Goal: Task Accomplishment & Management: Use online tool/utility

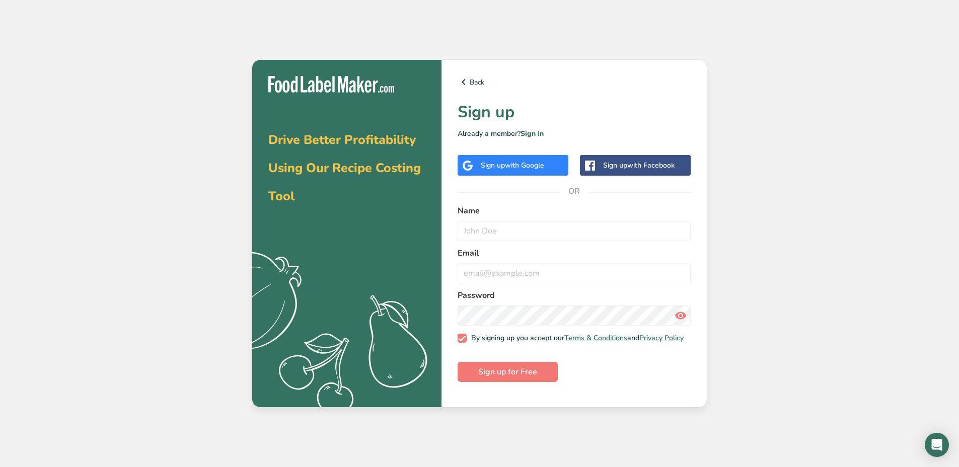
click at [554, 164] on div "Sign up with Google" at bounding box center [513, 165] width 111 height 21
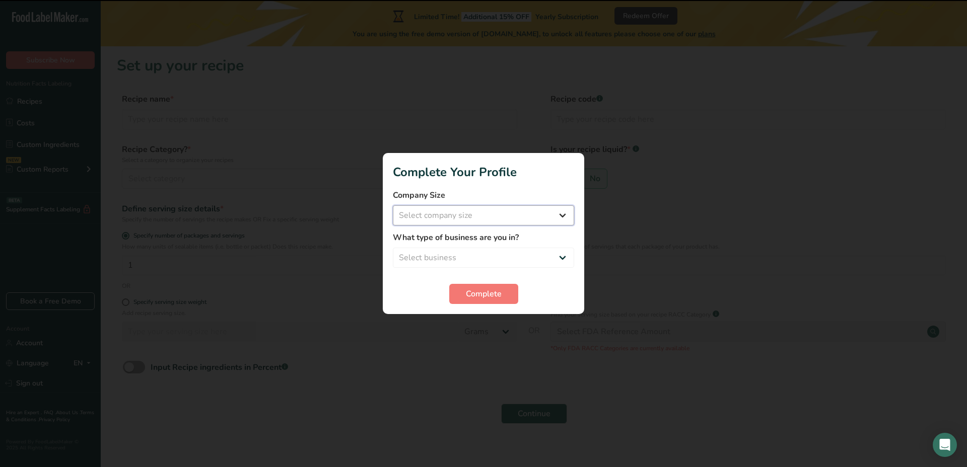
click at [551, 215] on select "Select company size Fewer than 10 Employees 10 to 50 Employees 51 to 500 Employ…" at bounding box center [483, 215] width 181 height 20
select select "1"
click at [393, 205] on select "Select company size Fewer than 10 Employees 10 to 50 Employees 51 to 500 Employ…" at bounding box center [483, 215] width 181 height 20
click at [529, 254] on select "Select business Packaged Food Manufacturer Restaurant & Cafe Bakery Meal Plans …" at bounding box center [483, 258] width 181 height 20
select select "3"
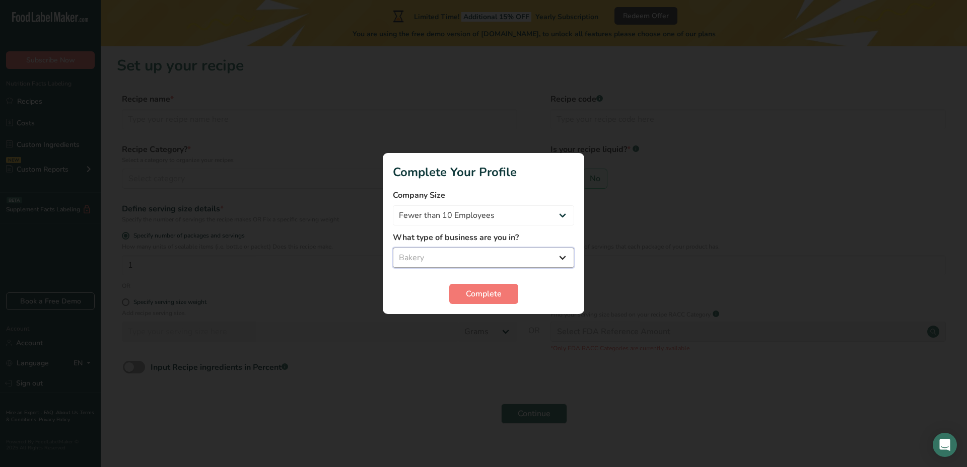
click at [393, 248] on select "Select business Packaged Food Manufacturer Restaurant & Cafe Bakery Meal Plans …" at bounding box center [483, 258] width 181 height 20
click at [478, 295] on span "Complete" at bounding box center [484, 294] width 36 height 12
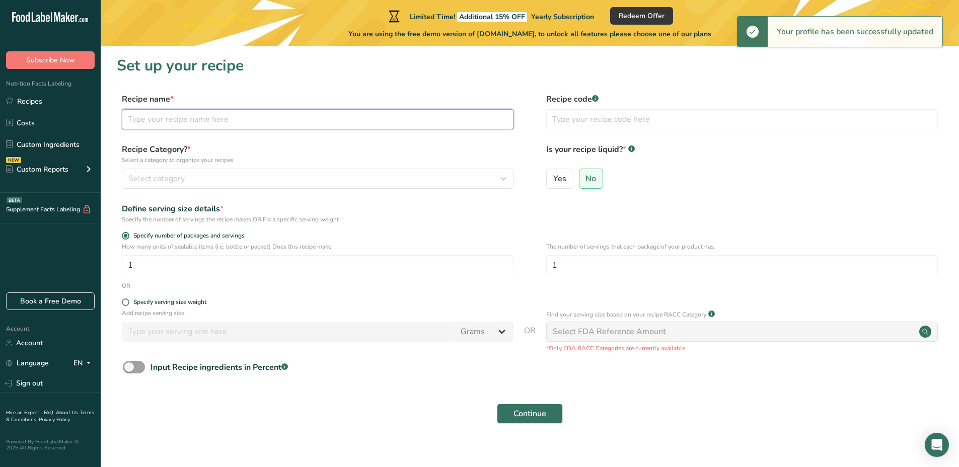
click at [208, 124] on input "text" at bounding box center [318, 119] width 392 height 20
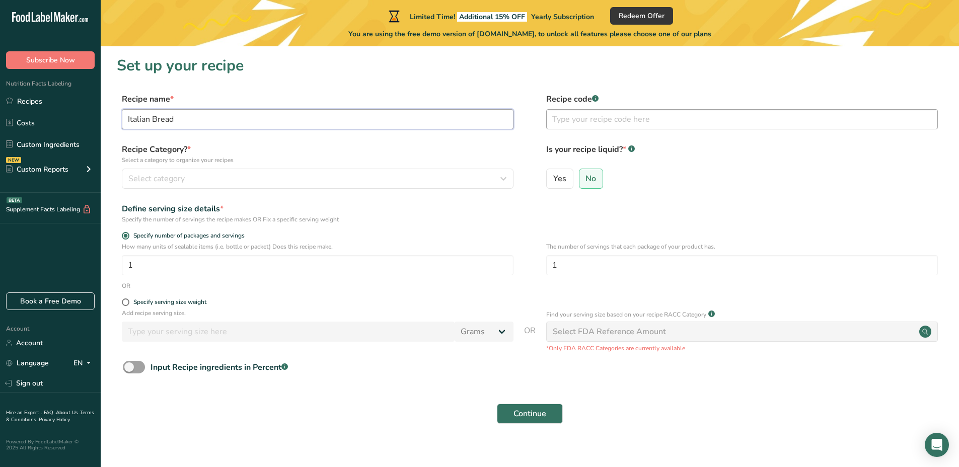
type input "Italian Bread"
click at [591, 120] on input "text" at bounding box center [742, 119] width 392 height 20
click at [595, 98] on rect at bounding box center [595, 98] width 7 height 7
click at [587, 119] on input "text" at bounding box center [742, 119] width 392 height 20
type input "CZ00001"
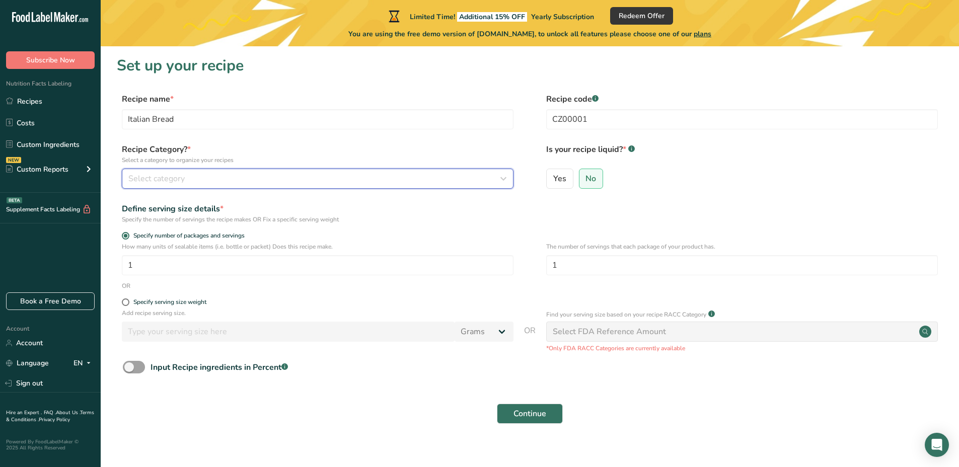
click at [302, 175] on div "Select category" at bounding box center [314, 179] width 373 height 12
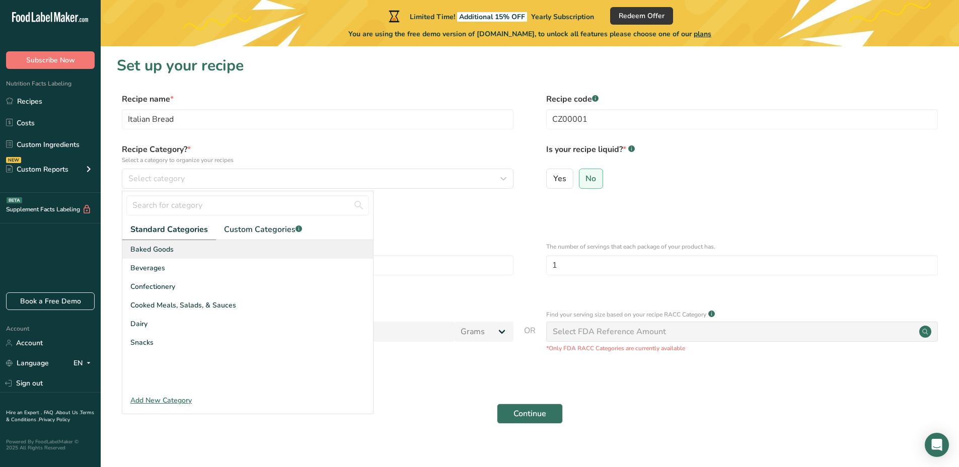
click at [158, 249] on span "Baked Goods" at bounding box center [151, 249] width 43 height 11
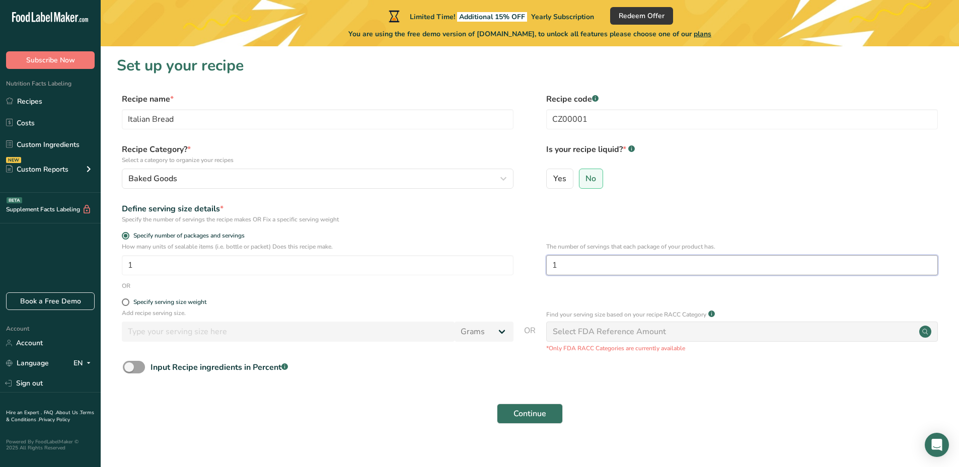
click at [588, 267] on input "1" at bounding box center [742, 265] width 392 height 20
type input "8"
click at [202, 305] on div "Specify serving size weight" at bounding box center [169, 303] width 73 height 8
click at [128, 305] on input "Specify serving size weight" at bounding box center [125, 302] width 7 height 7
radio input "true"
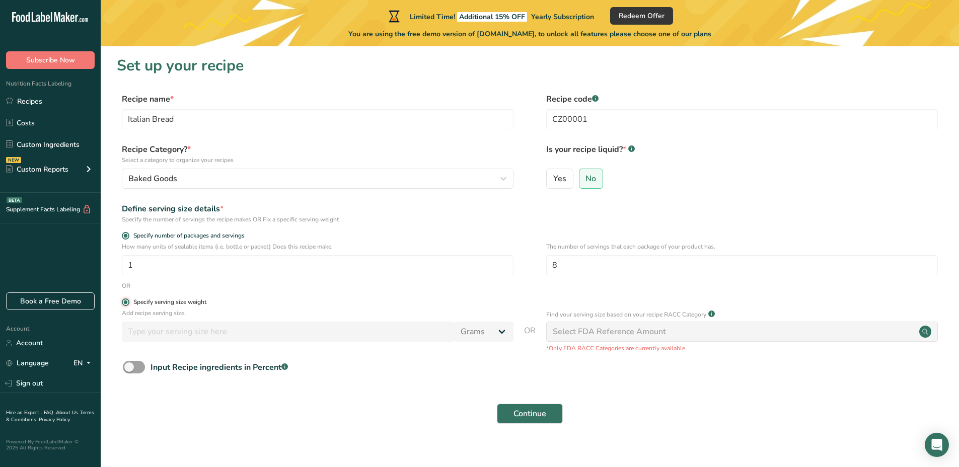
radio input "false"
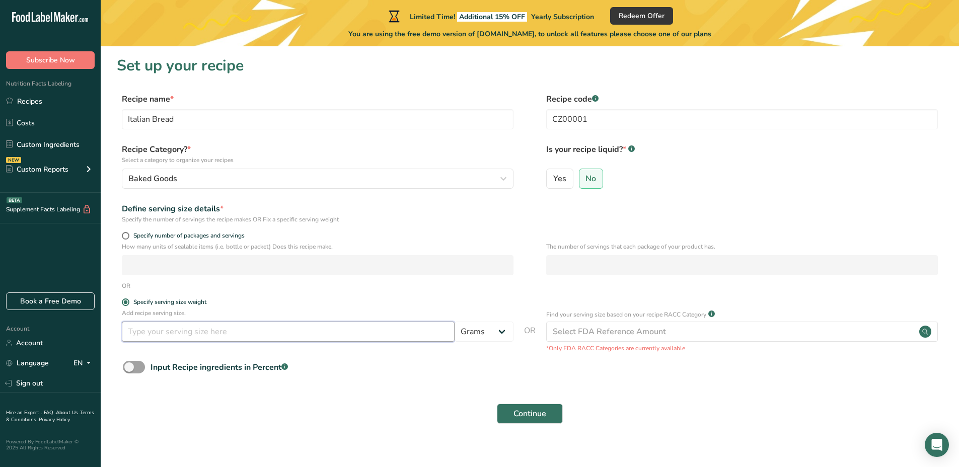
click at [221, 331] on input "number" at bounding box center [288, 332] width 333 height 20
click at [140, 235] on span "Specify number of packages and servings" at bounding box center [186, 236] width 115 height 8
click at [128, 235] on input "Specify number of packages and servings" at bounding box center [125, 236] width 7 height 7
radio input "true"
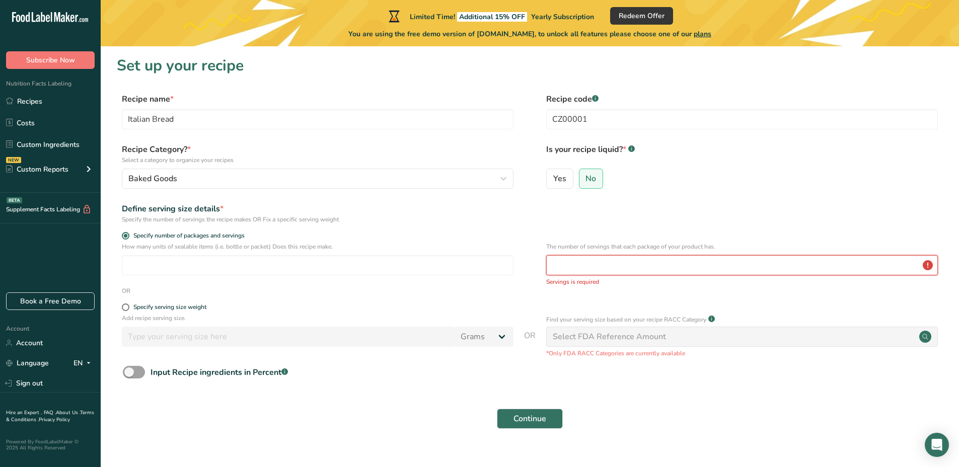
click at [574, 263] on input "number" at bounding box center [742, 265] width 392 height 20
click at [143, 310] on div "Specify serving size weight" at bounding box center [169, 308] width 73 height 8
click at [128, 310] on input "Specify serving size weight" at bounding box center [125, 307] width 7 height 7
radio input "true"
radio input "false"
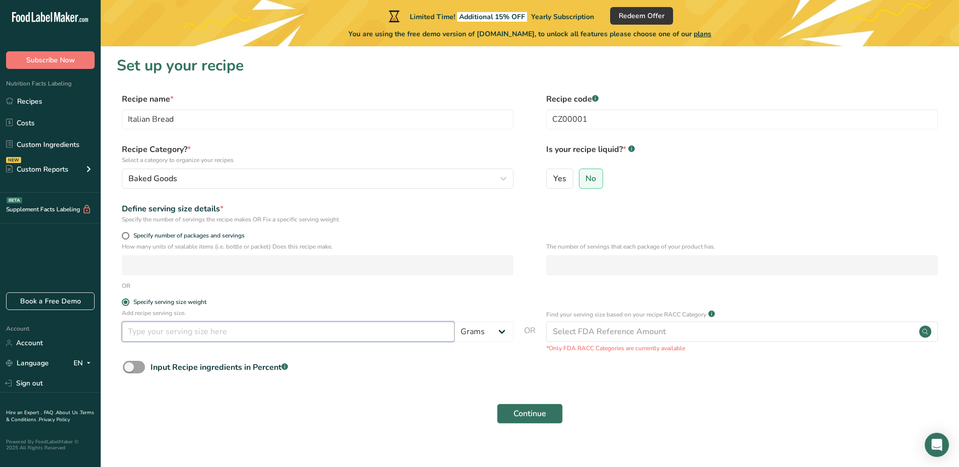
click at [153, 333] on input "number" at bounding box center [288, 332] width 333 height 20
type input "150"
click at [688, 364] on div "Input Recipe ingredients in Percent .a-a{fill:#347362;}.b-a{fill:#fff;}" at bounding box center [530, 371] width 826 height 21
click at [131, 366] on span at bounding box center [134, 367] width 22 height 13
click at [129, 366] on input "Input Recipe ingredients in Percent .a-a{fill:#347362;}.b-a{fill:#fff;}" at bounding box center [126, 367] width 7 height 7
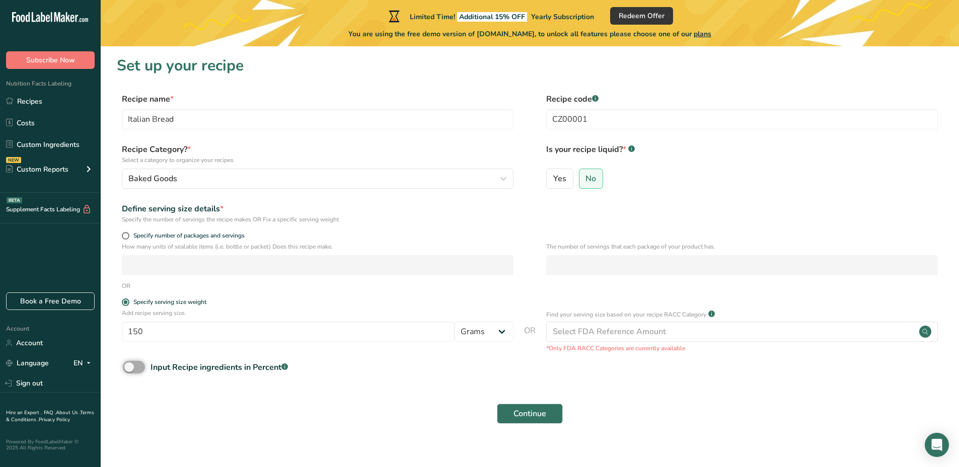
checkbox input "true"
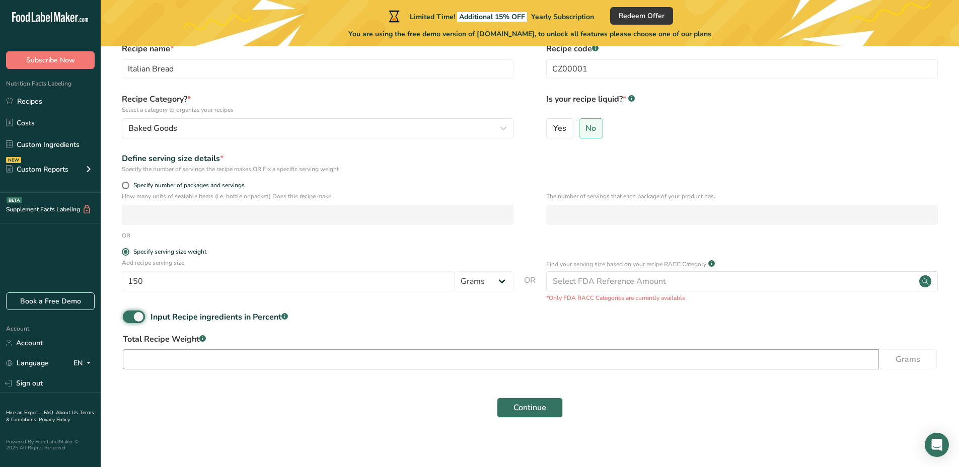
scroll to position [55, 0]
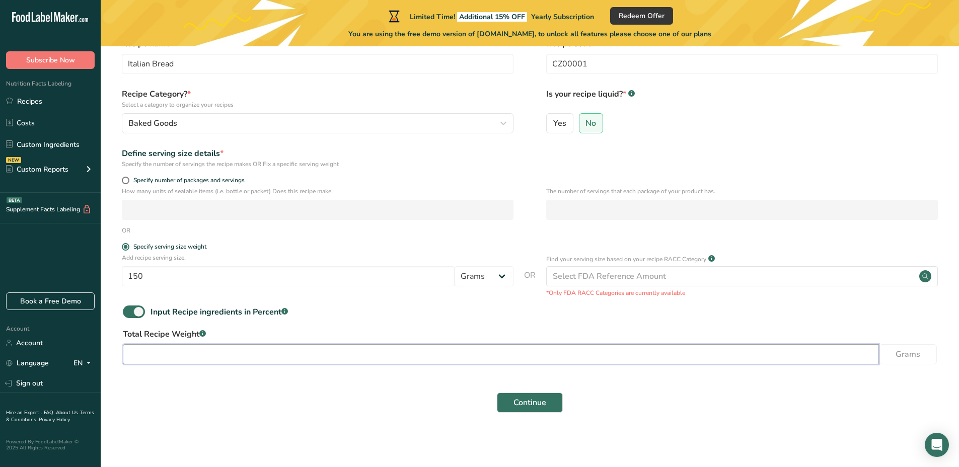
click at [209, 358] on input "number" at bounding box center [501, 354] width 756 height 20
type input "750"
click at [523, 400] on span "Continue" at bounding box center [530, 403] width 33 height 12
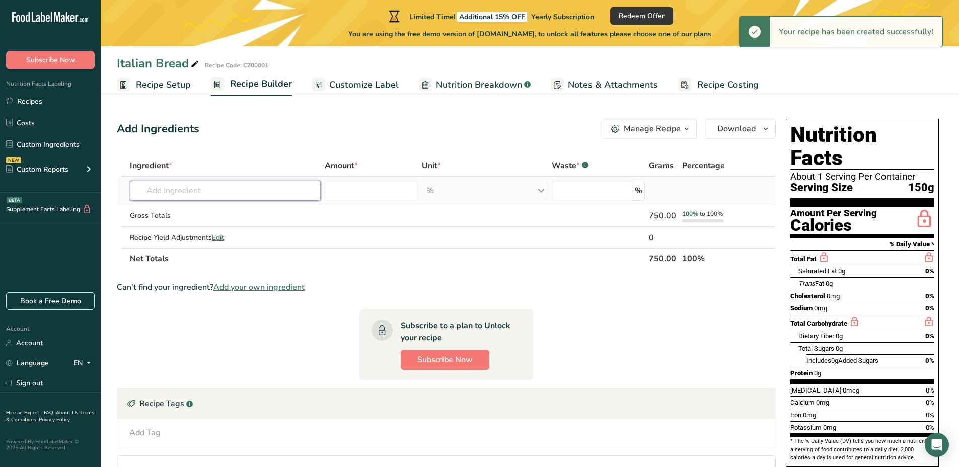
click at [237, 191] on input "text" at bounding box center [225, 191] width 191 height 20
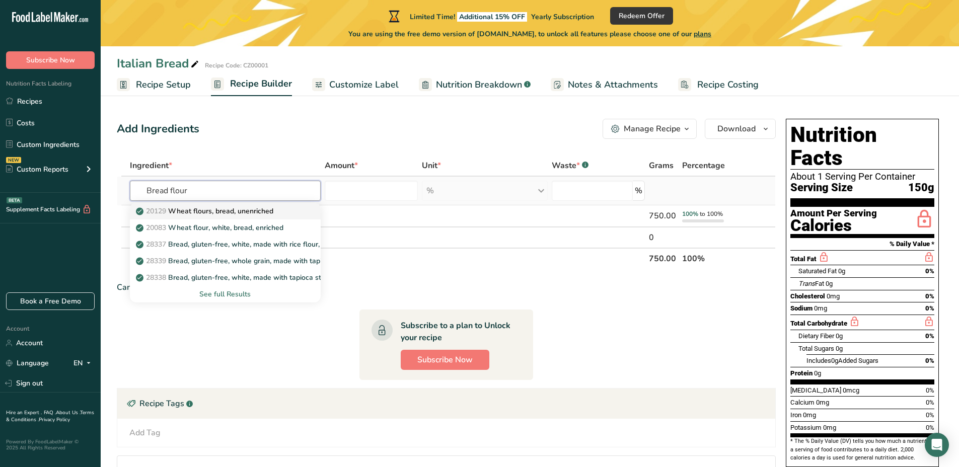
type input "Bread flour"
click at [249, 218] on link "20129 Wheat flours, bread, unenriched" at bounding box center [225, 211] width 191 height 17
type input "Wheat flours, bread, unenriched"
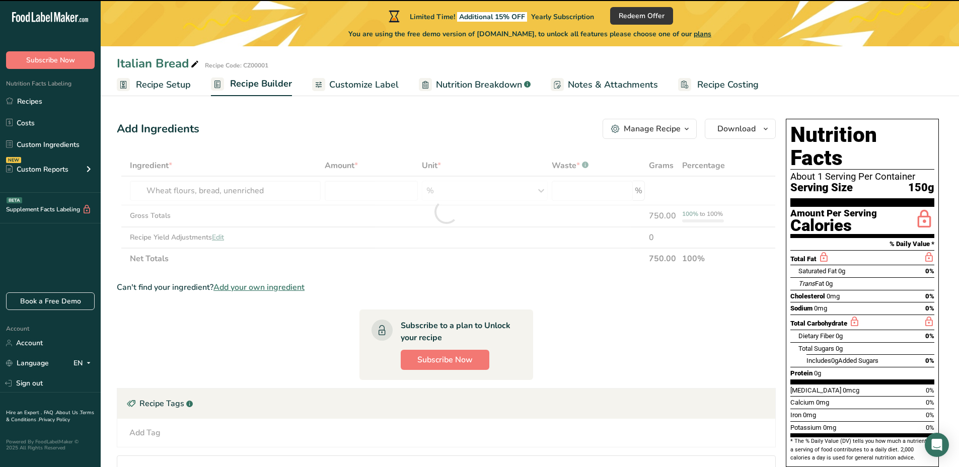
type input "0"
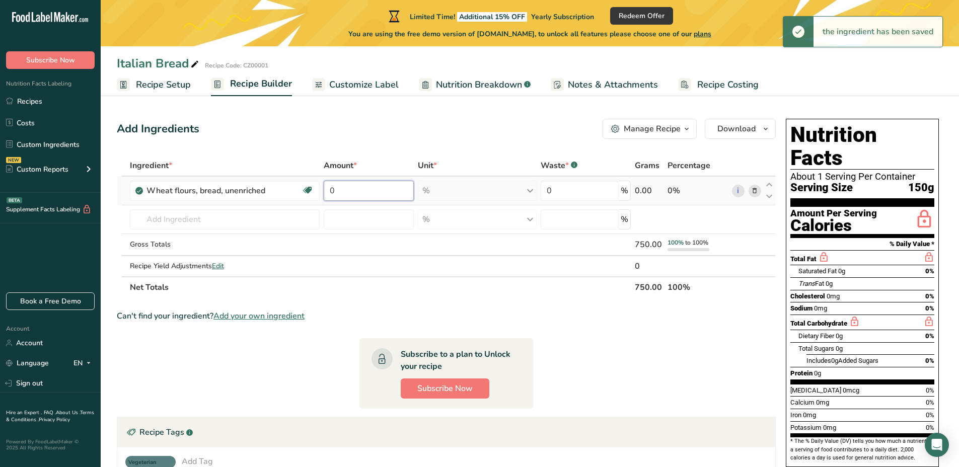
click at [364, 195] on input "0" at bounding box center [369, 191] width 90 height 20
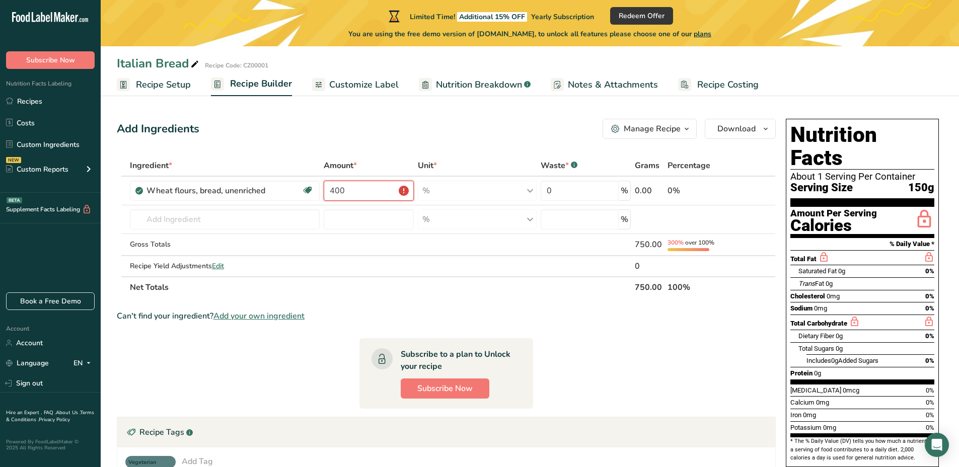
type input "400"
click at [424, 324] on section "Ingredient * Amount * Unit * Waste * .a-a{fill:#347362;}.b-a{fill:#fff;} Grams …" at bounding box center [446, 361] width 659 height 412
click at [384, 190] on input "400" at bounding box center [369, 191] width 90 height 20
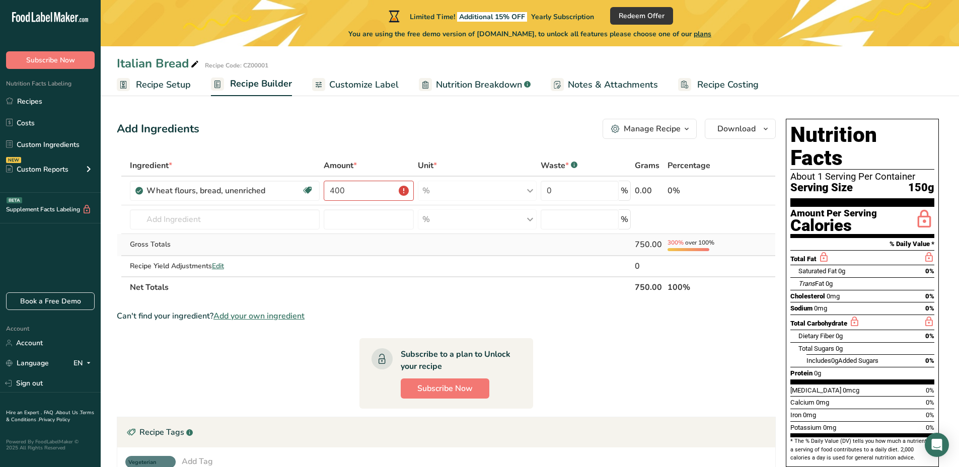
click at [401, 239] on td at bounding box center [369, 245] width 94 height 22
click at [382, 192] on input "400" at bounding box center [369, 191] width 90 height 20
type input "0"
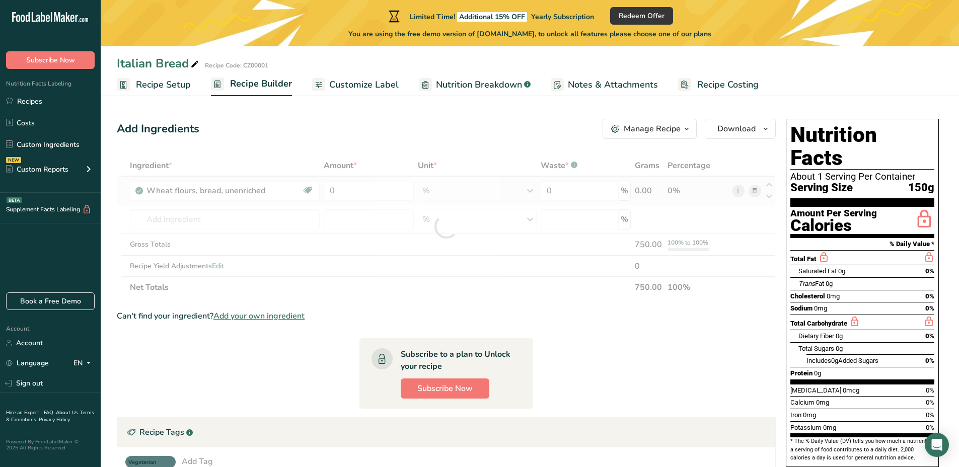
click at [637, 187] on div "Ingredient * Amount * Unit * Waste * .a-a{fill:#347362;}.b-a{fill:#fff;} Grams …" at bounding box center [446, 226] width 659 height 143
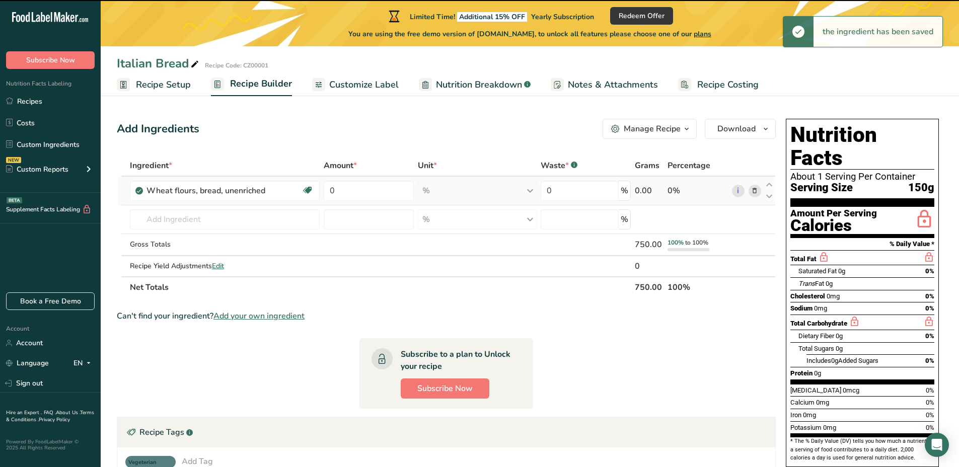
click at [643, 192] on div "0.00" at bounding box center [649, 191] width 29 height 12
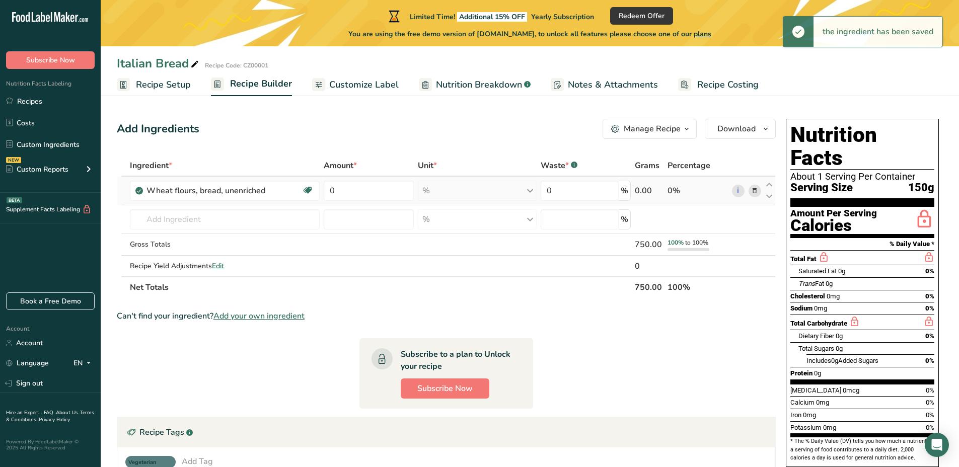
click at [643, 192] on div "0.00" at bounding box center [649, 191] width 29 height 12
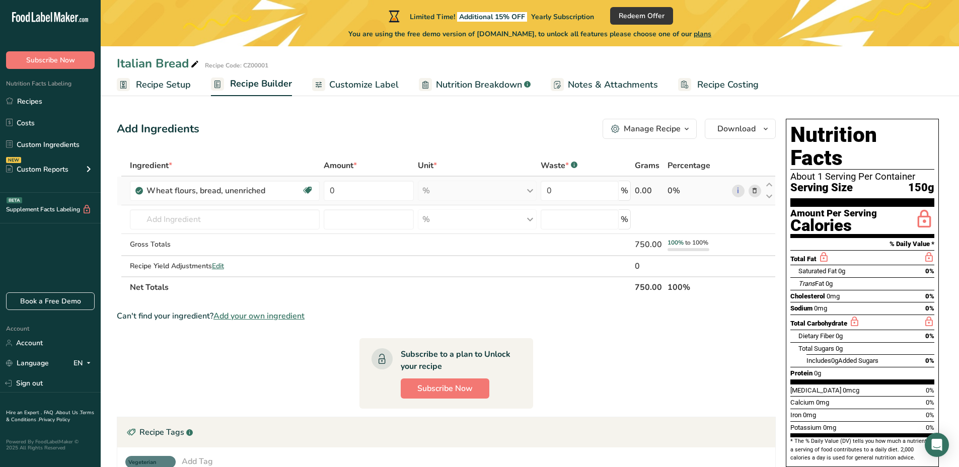
click at [649, 193] on div "0.00" at bounding box center [649, 191] width 29 height 12
click at [641, 190] on div "0.00" at bounding box center [649, 191] width 29 height 12
click at [639, 191] on div "0.00" at bounding box center [649, 191] width 29 height 12
click at [353, 190] on input "0" at bounding box center [369, 191] width 90 height 20
click at [642, 192] on div "Ingredient * Amount * Unit * Waste * .a-a{fill:#347362;}.b-a{fill:#fff;} Grams …" at bounding box center [446, 226] width 659 height 143
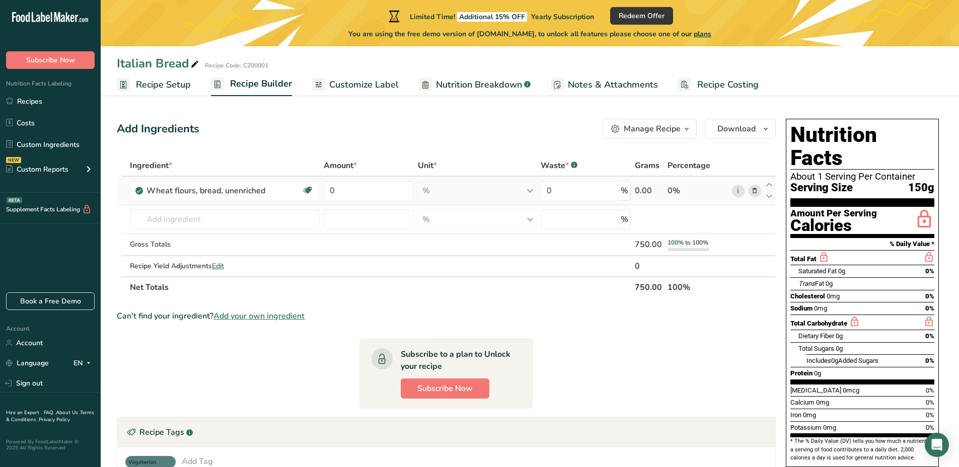
click at [641, 189] on div "0.00" at bounding box center [649, 191] width 29 height 12
click at [768, 185] on icon at bounding box center [769, 185] width 12 height 8
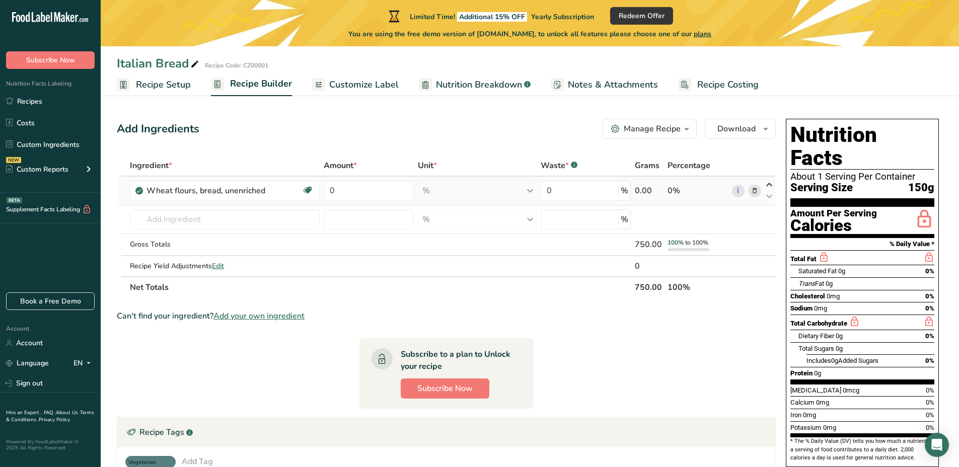
click at [768, 185] on icon at bounding box center [769, 185] width 12 height 8
drag, startPoint x: 881, startPoint y: 136, endPoint x: 941, endPoint y: 138, distance: 59.9
click at [941, 138] on div "Nutrition Facts About 1 Serving Per Container Serving Size 150g Amount Per Serv…" at bounding box center [862, 303] width 161 height 376
click at [228, 224] on input "text" at bounding box center [225, 219] width 190 height 20
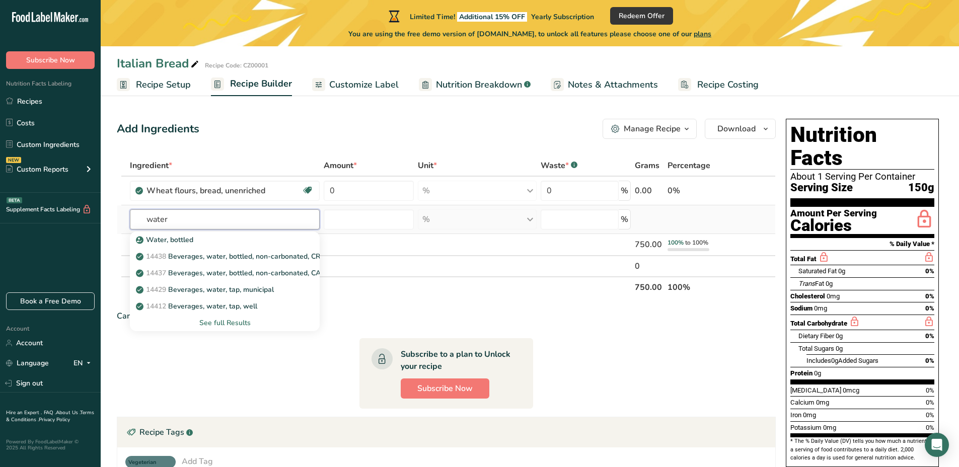
type input "water"
click at [241, 326] on div "See full Results" at bounding box center [225, 323] width 174 height 11
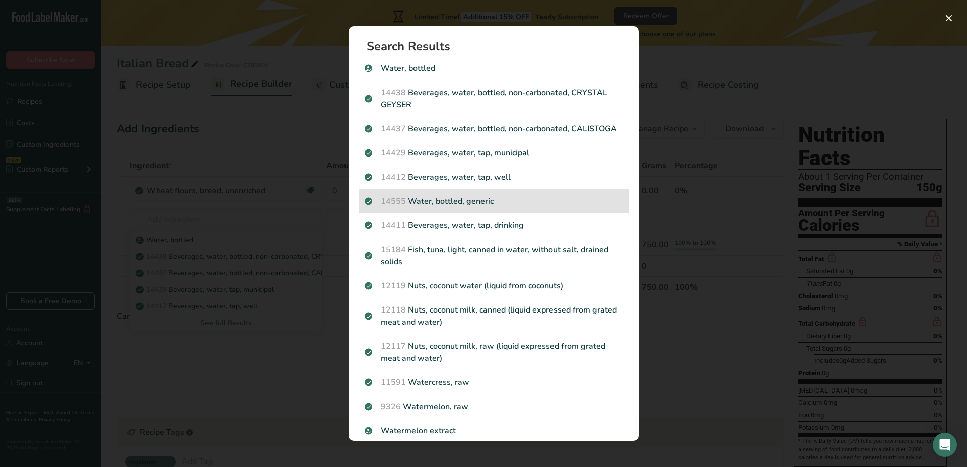
click at [524, 214] on div "14555 Water, bottled, generic" at bounding box center [494, 201] width 270 height 24
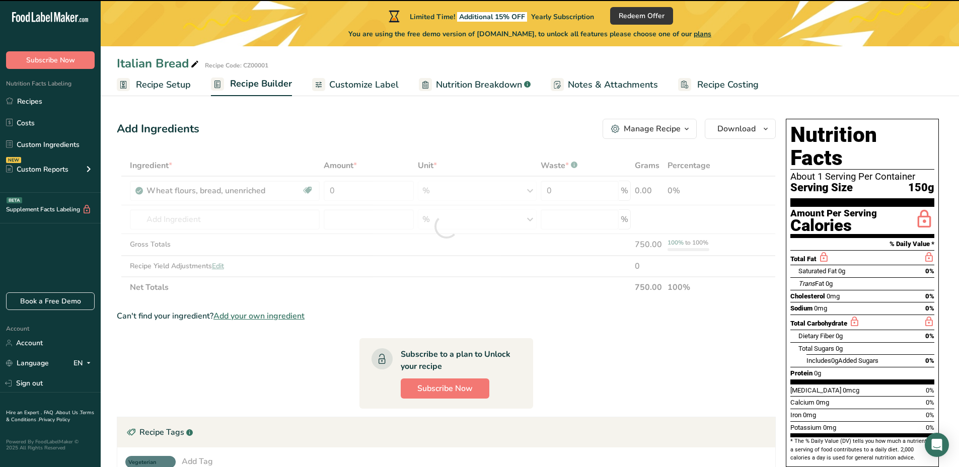
type input "0"
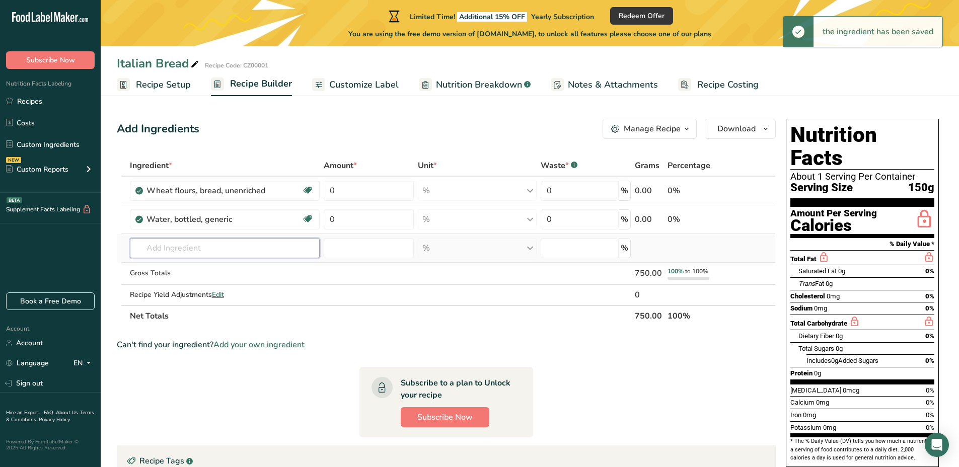
click at [244, 248] on input "text" at bounding box center [225, 248] width 190 height 20
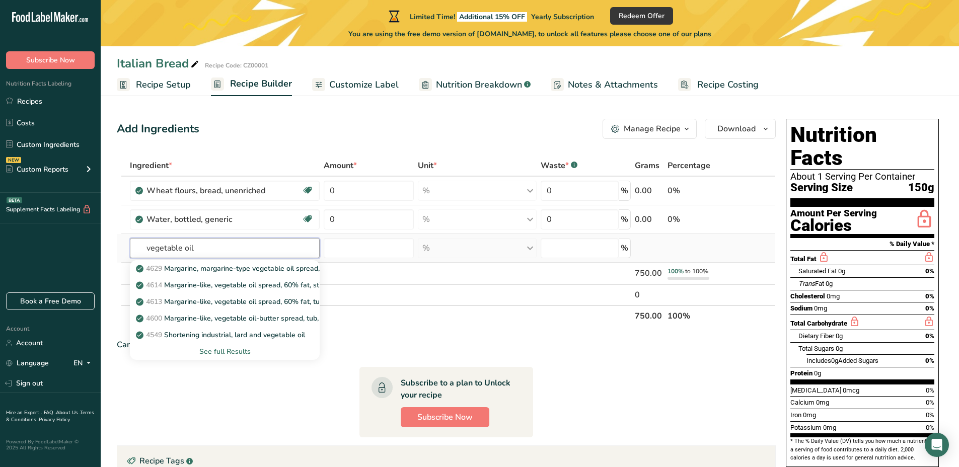
click at [174, 250] on input "vegetable oil" at bounding box center [225, 248] width 190 height 20
type input "vegetable oil"
click at [232, 348] on div "See full Results" at bounding box center [225, 351] width 174 height 11
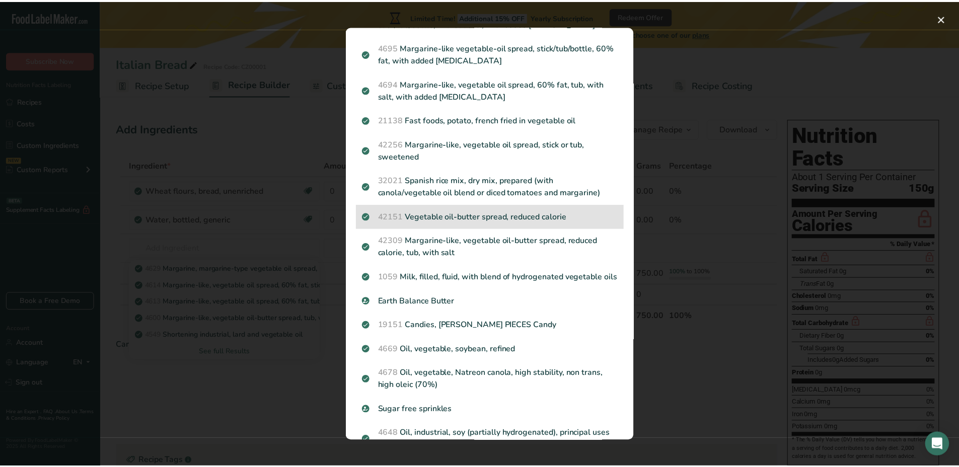
scroll to position [641, 0]
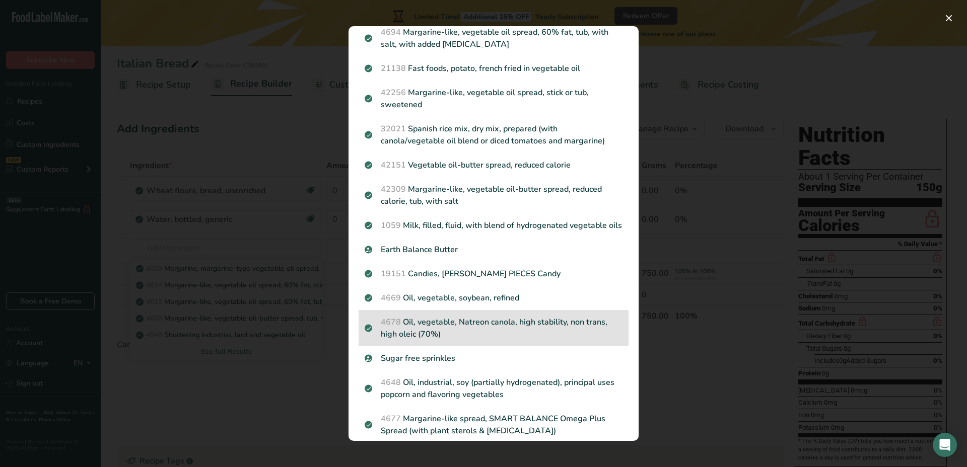
click at [546, 340] on p "4678 Oil, vegetable, Natreon canola, high stability, non trans, high oleic (70%)" at bounding box center [494, 328] width 258 height 24
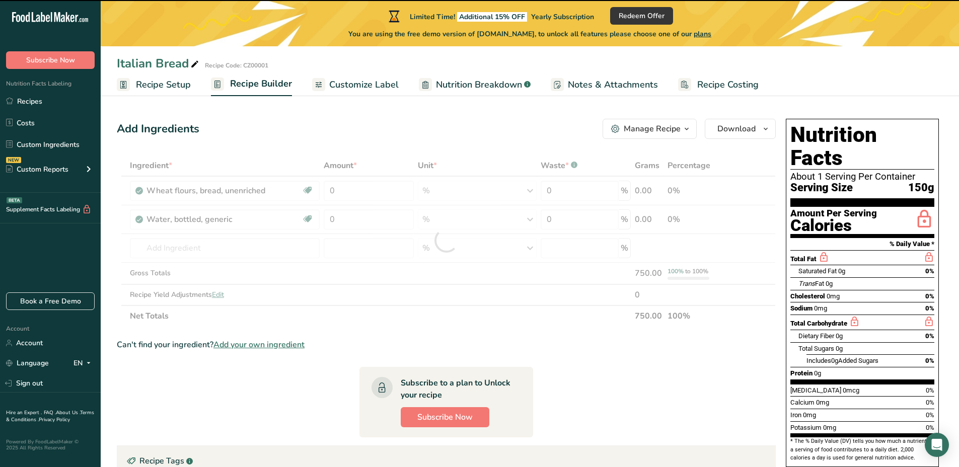
type input "0"
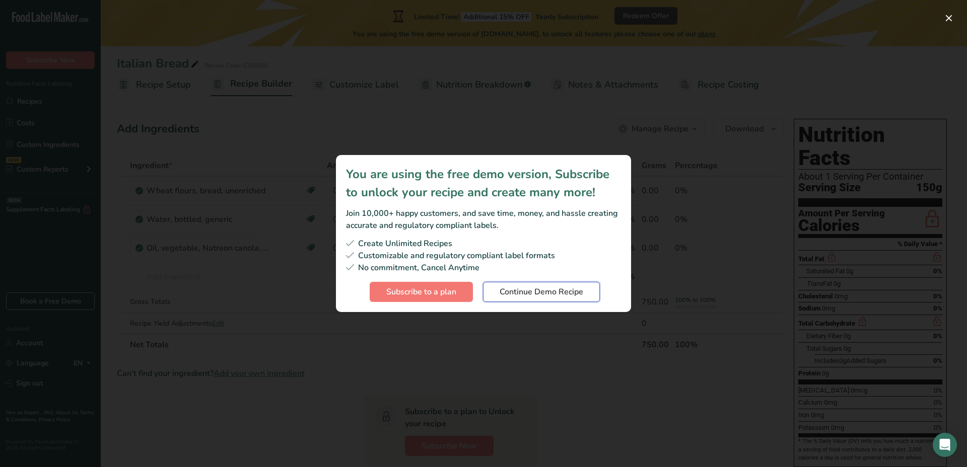
click at [534, 294] on span "Continue Demo Recipe" at bounding box center [542, 292] width 84 height 12
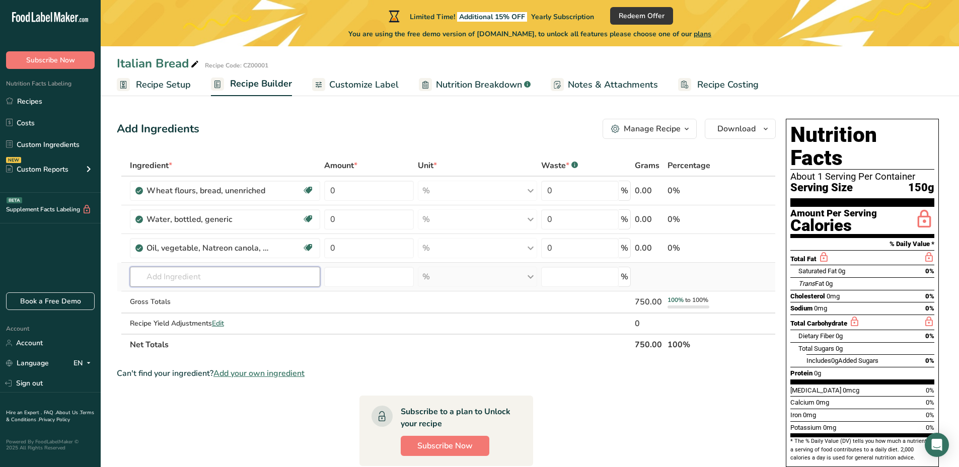
click at [206, 277] on input "text" at bounding box center [225, 277] width 191 height 20
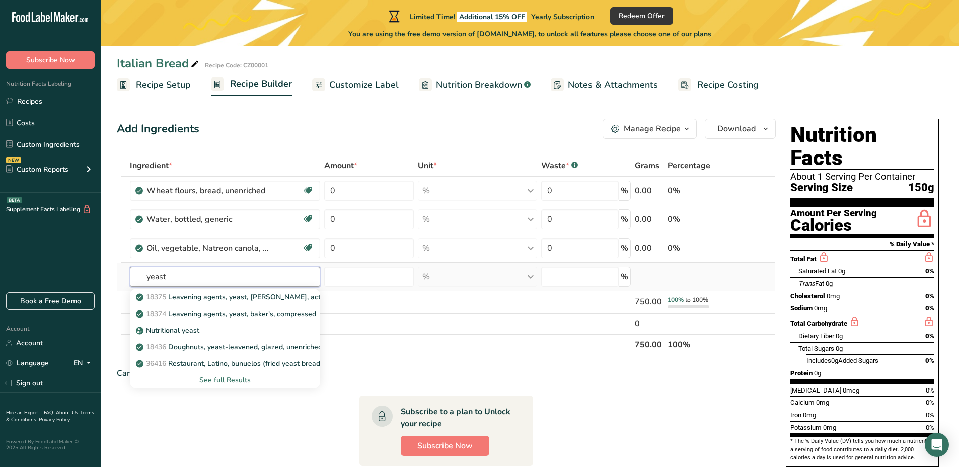
type input "yeast"
click at [219, 380] on div "See full Results" at bounding box center [225, 380] width 175 height 11
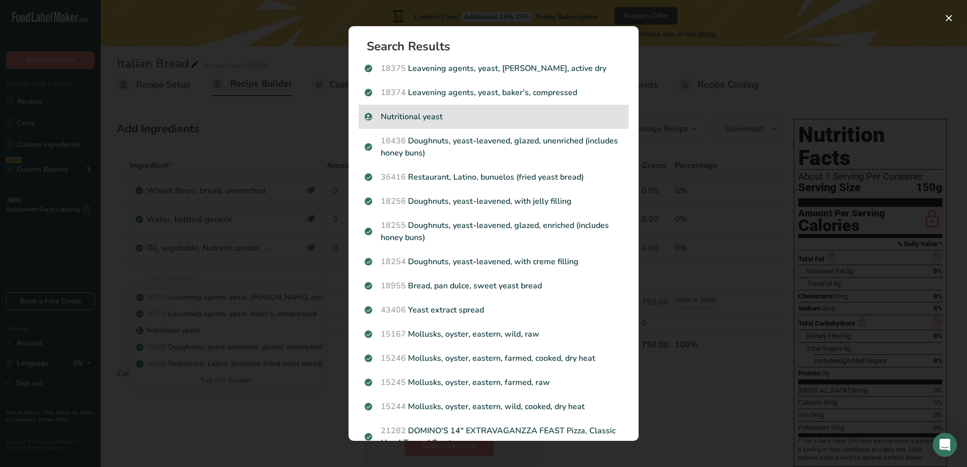
click at [434, 112] on p "Nutritional yeast" at bounding box center [494, 117] width 258 height 12
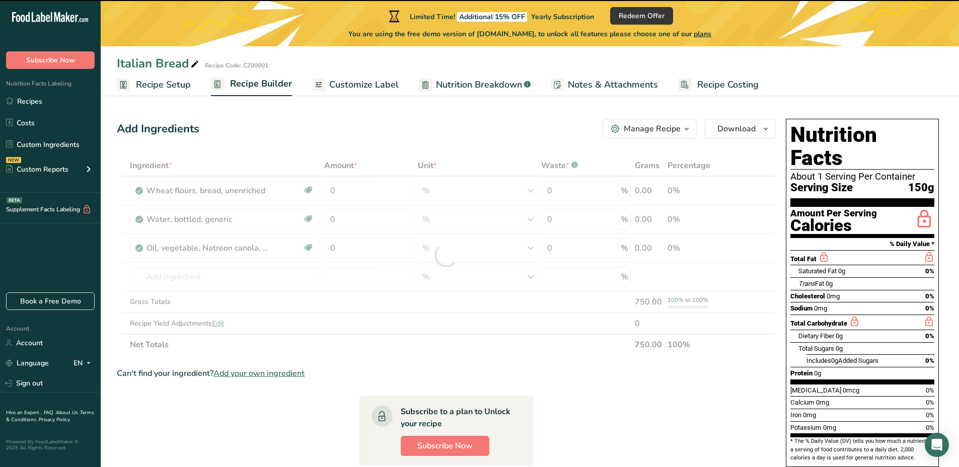
type input "0"
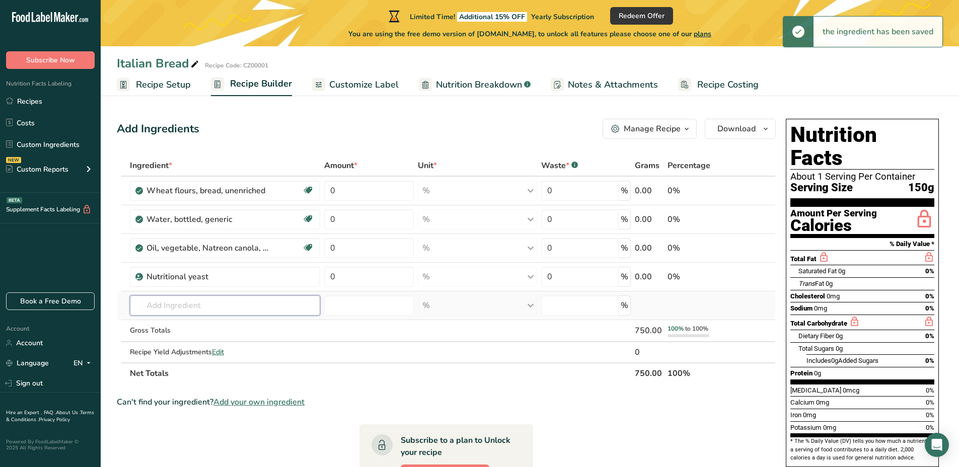
click at [194, 304] on input "text" at bounding box center [225, 306] width 191 height 20
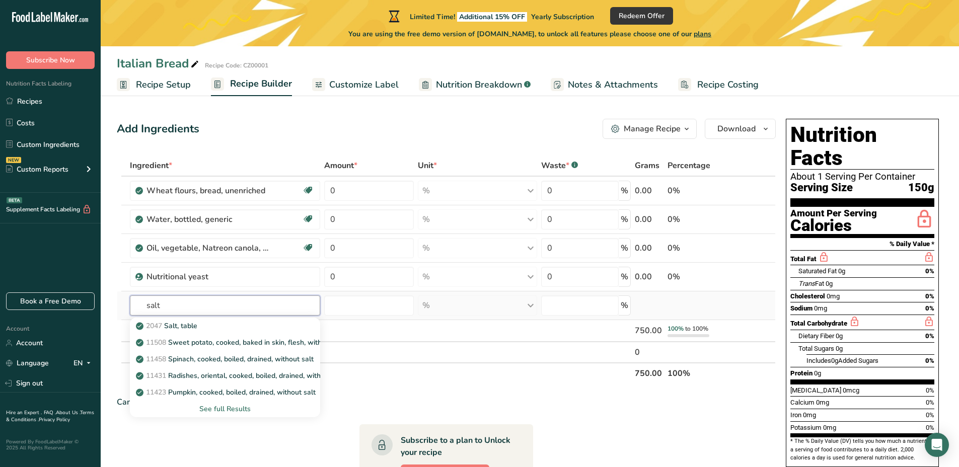
type input "salt"
click at [214, 411] on div "See full Results" at bounding box center [225, 409] width 175 height 11
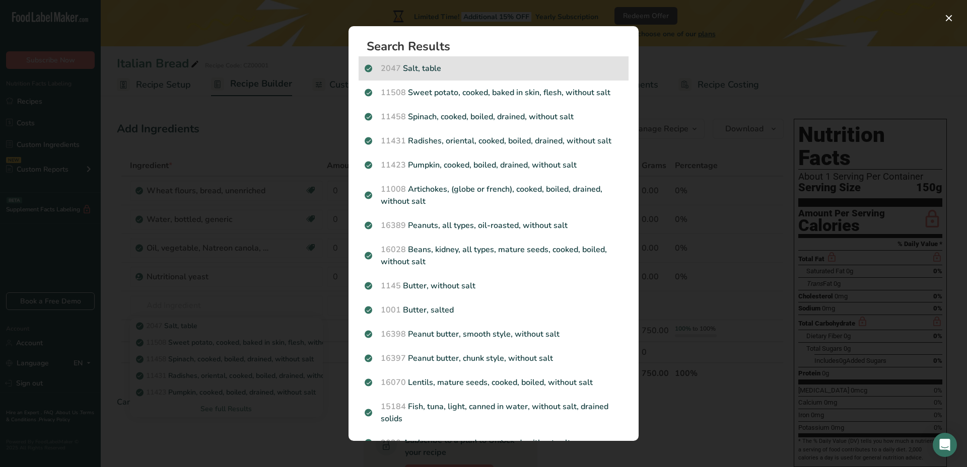
click at [457, 64] on p "2047 Salt, table" at bounding box center [494, 68] width 258 height 12
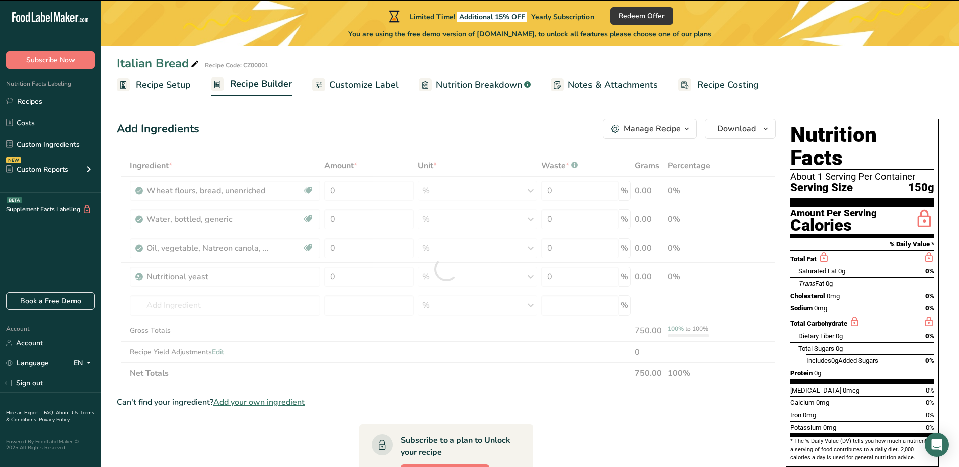
type input "0"
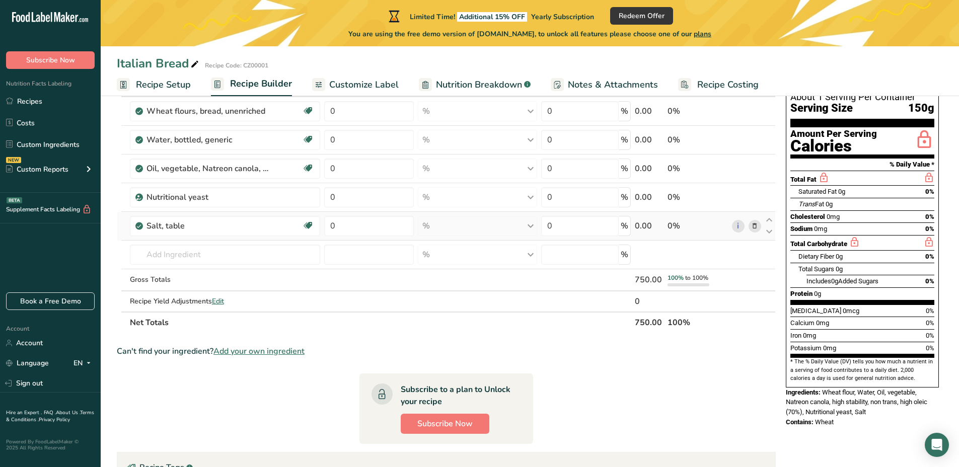
scroll to position [23, 0]
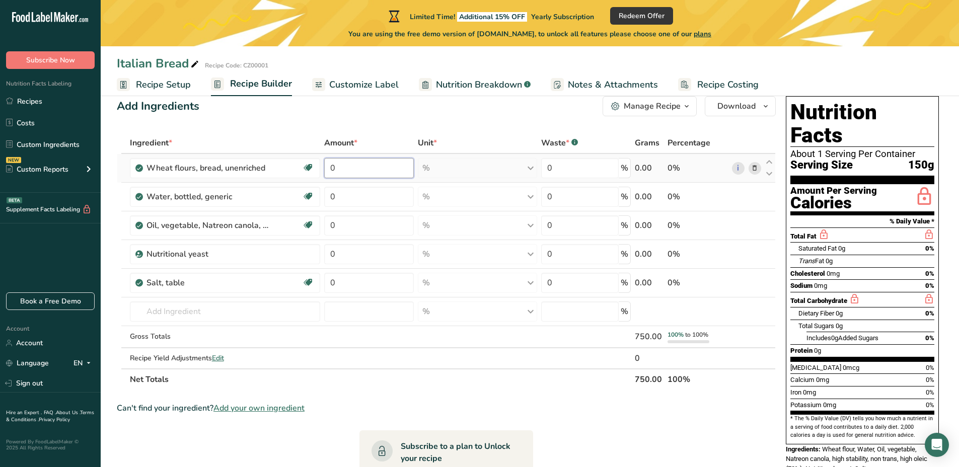
click at [341, 166] on input "0" at bounding box center [369, 168] width 90 height 20
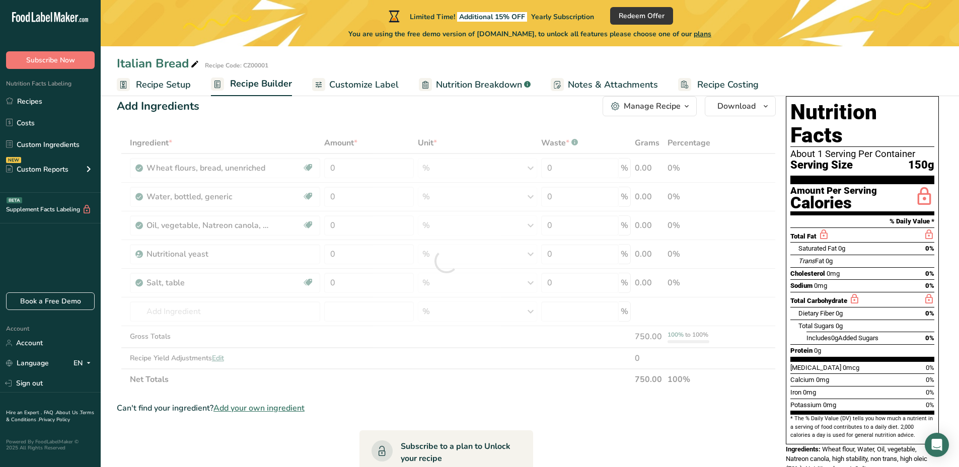
click at [428, 129] on div "Add Ingredients Manage Recipe Delete Recipe Duplicate Recipe Scale Recipe Save …" at bounding box center [449, 383] width 665 height 583
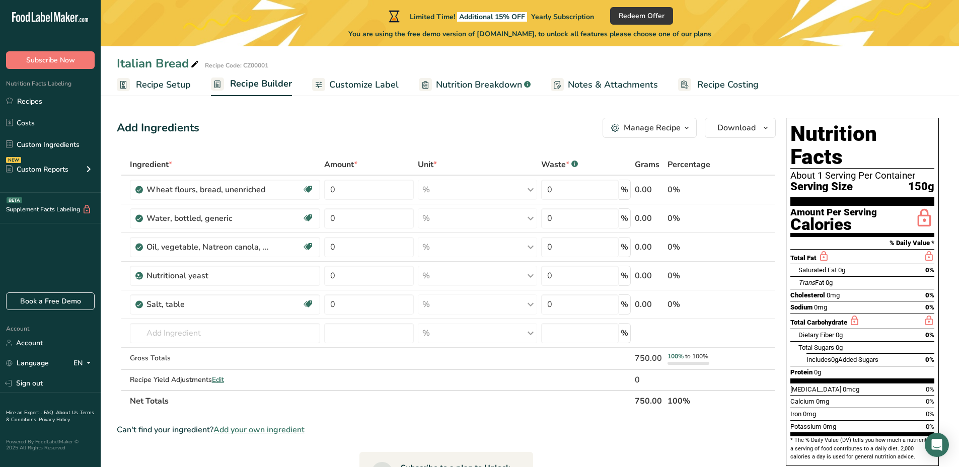
scroll to position [0, 0]
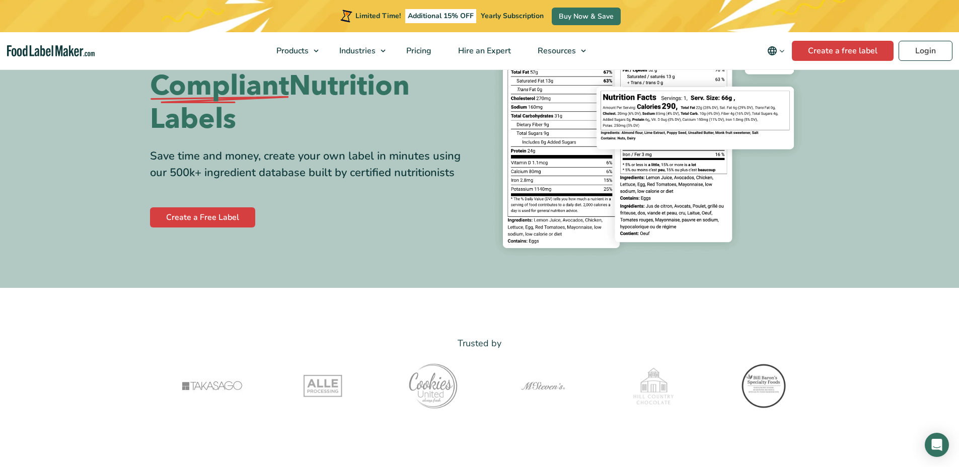
scroll to position [229, 0]
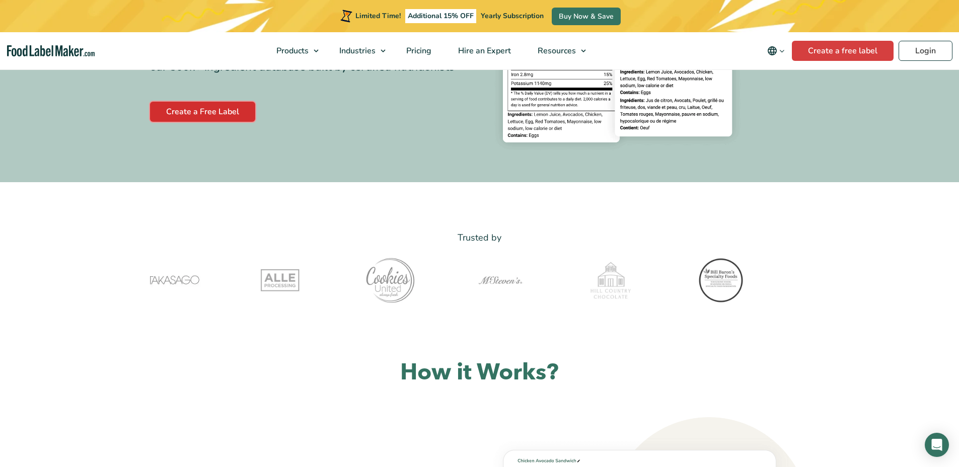
click at [226, 105] on link "Create a Free Label" at bounding box center [202, 112] width 105 height 20
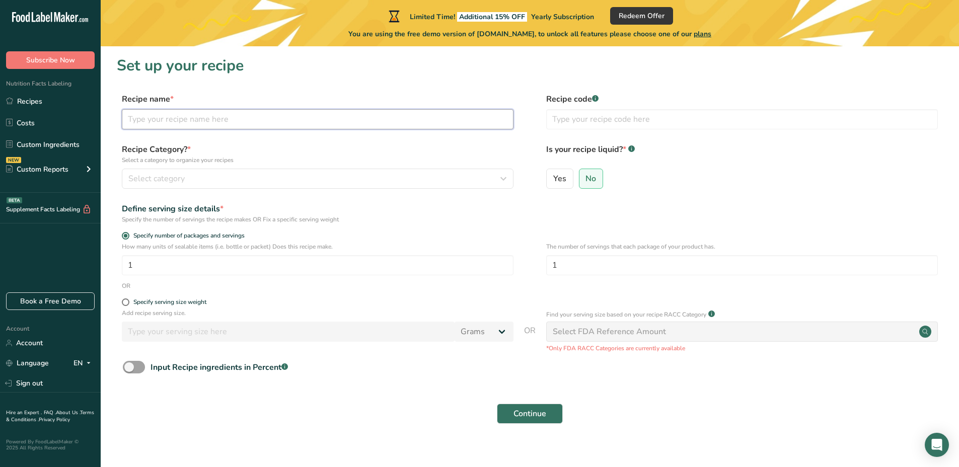
click at [219, 128] on input "text" at bounding box center [318, 119] width 392 height 20
type input "Italina Bread"
click at [597, 124] on input "text" at bounding box center [742, 119] width 392 height 20
type input "CZ0001"
click at [322, 191] on div "Recipe Category? * Select a category to organize your recipes Select category S…" at bounding box center [530, 169] width 826 height 51
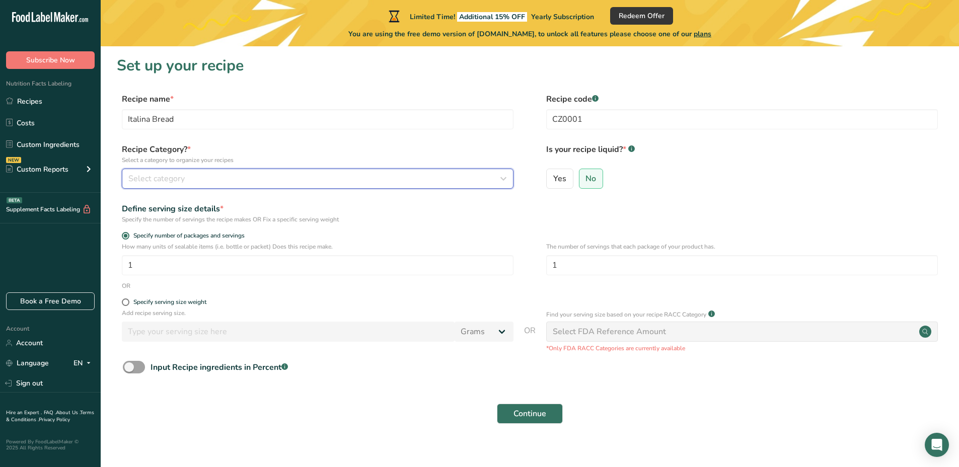
click at [321, 173] on div "Select category" at bounding box center [314, 179] width 373 height 12
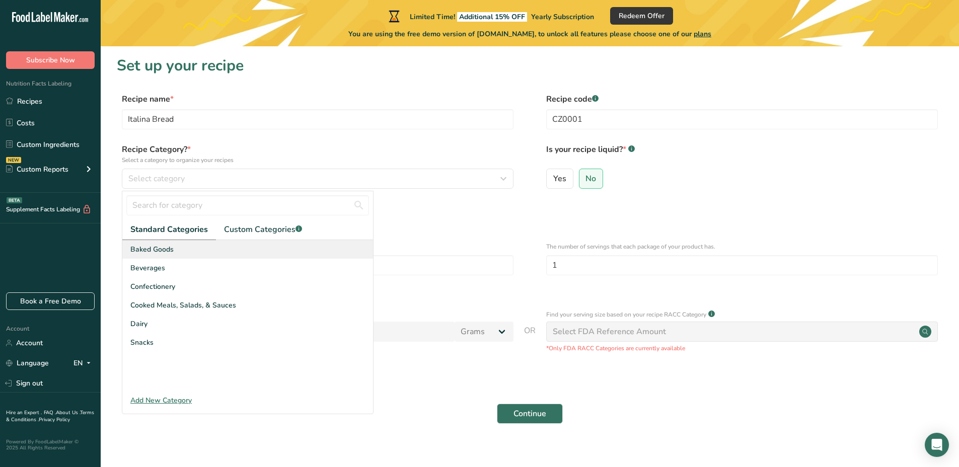
click at [175, 251] on div "Baked Goods" at bounding box center [247, 249] width 251 height 19
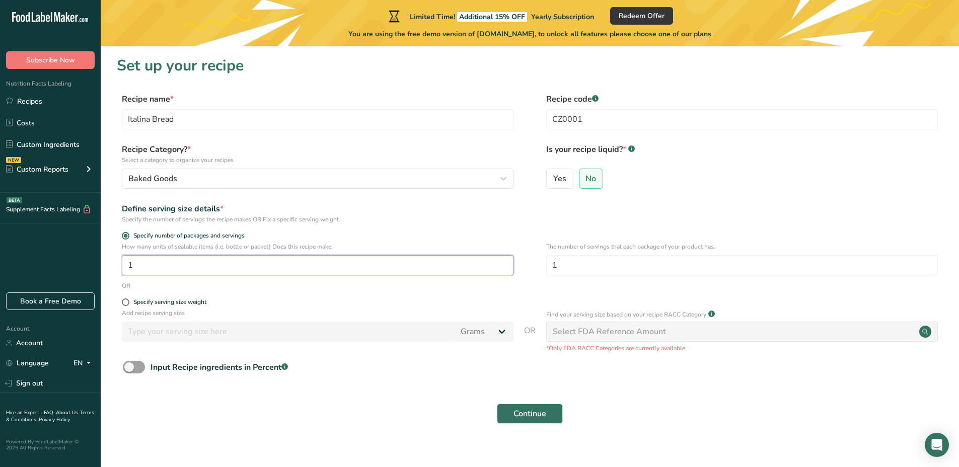
click at [224, 268] on input "1" at bounding box center [318, 265] width 392 height 20
click at [594, 272] on input "1" at bounding box center [742, 265] width 392 height 20
click at [236, 271] on input "10" at bounding box center [318, 265] width 392 height 20
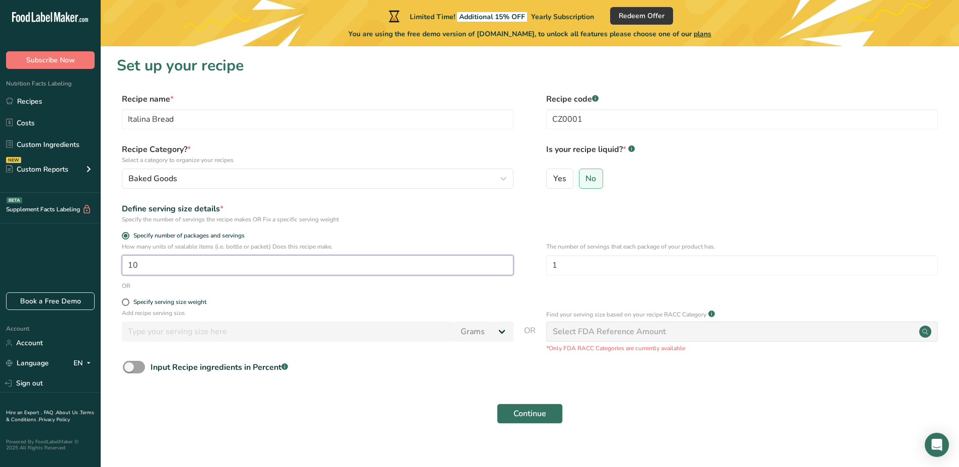
click at [218, 266] on input "10" at bounding box center [318, 265] width 392 height 20
type input "1"
click at [586, 274] on input "1" at bounding box center [742, 265] width 392 height 20
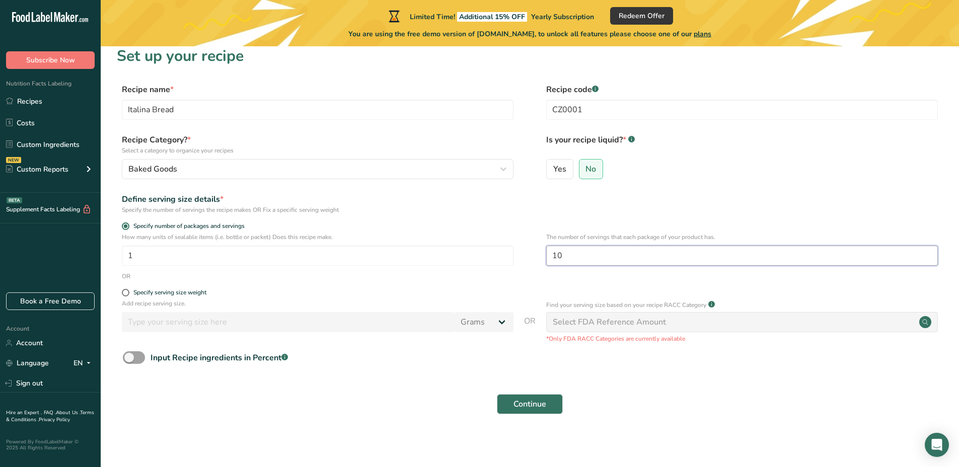
scroll to position [11, 0]
type input "10"
click at [229, 356] on div "Input Recipe ingredients in Percent .a-a{fill:#347362;}.b-a{fill:#fff;}" at bounding box center [219, 356] width 137 height 12
click at [129, 356] on input "Input Recipe ingredients in Percent .a-a{fill:#347362;}.b-a{fill:#fff;}" at bounding box center [126, 356] width 7 height 7
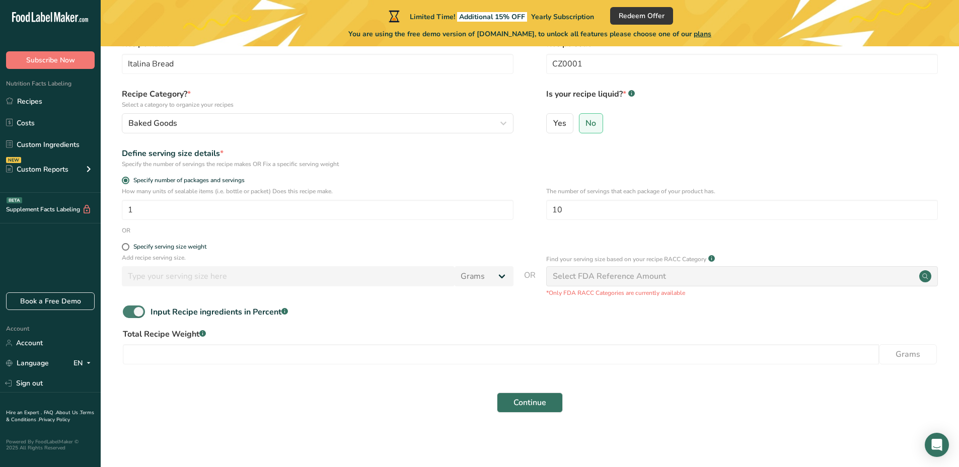
click at [196, 311] on div "Input Recipe ingredients in Percent .a-a{fill:#347362;}.b-a{fill:#fff;}" at bounding box center [219, 312] width 137 height 12
click at [129, 311] on input "Input Recipe ingredients in Percent .a-a{fill:#347362;}.b-a{fill:#fff;}" at bounding box center [126, 312] width 7 height 7
checkbox input "false"
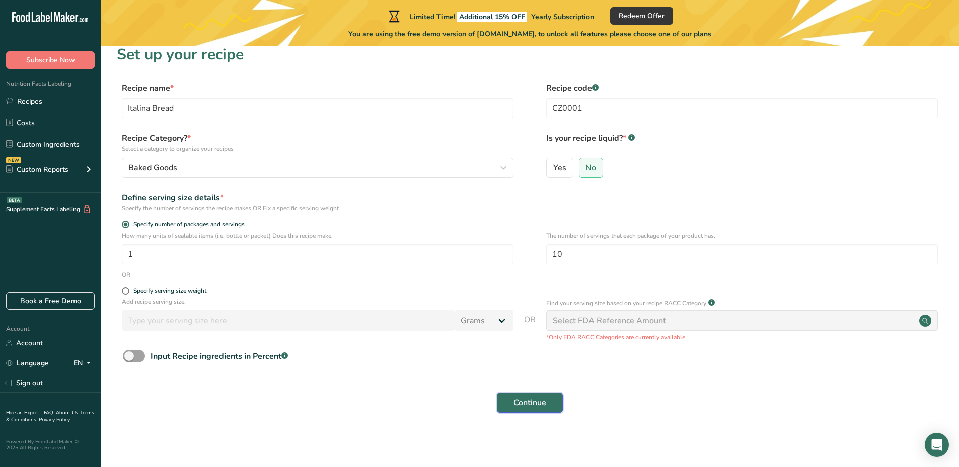
click at [519, 410] on button "Continue" at bounding box center [530, 403] width 66 height 20
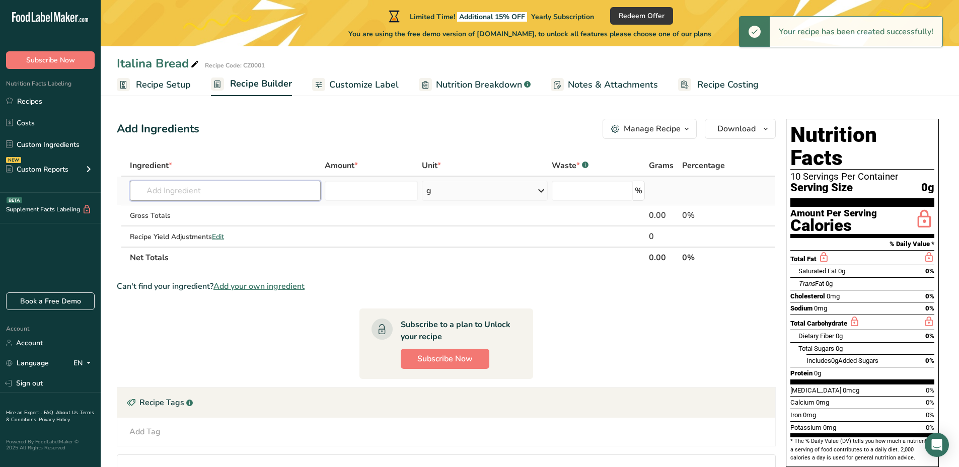
click at [154, 189] on input "text" at bounding box center [225, 191] width 191 height 20
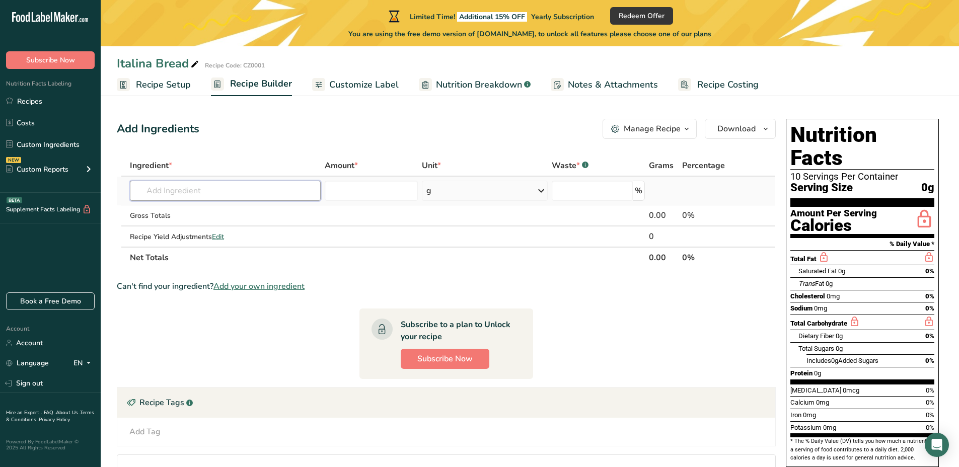
type input "I"
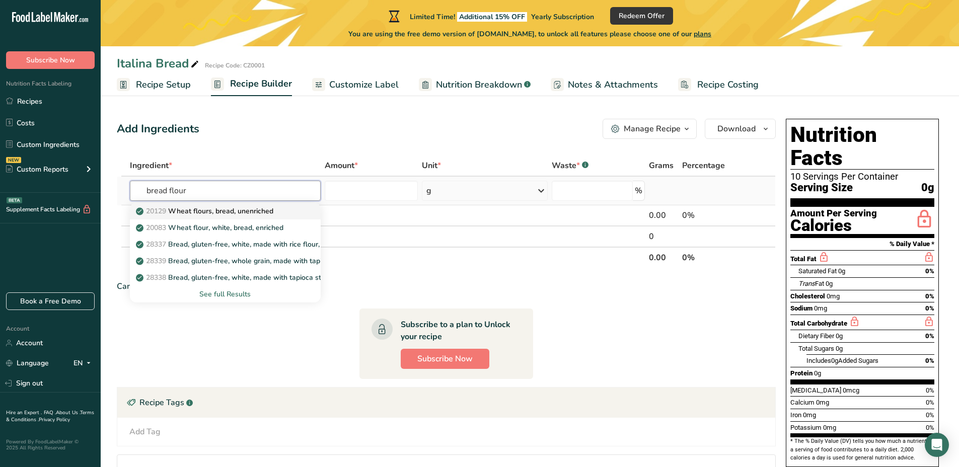
type input "bread flour"
click at [266, 214] on p "20129 Wheat flours, bread, unenriched" at bounding box center [205, 211] width 135 height 11
type input "Wheat flours, bread, unenriched"
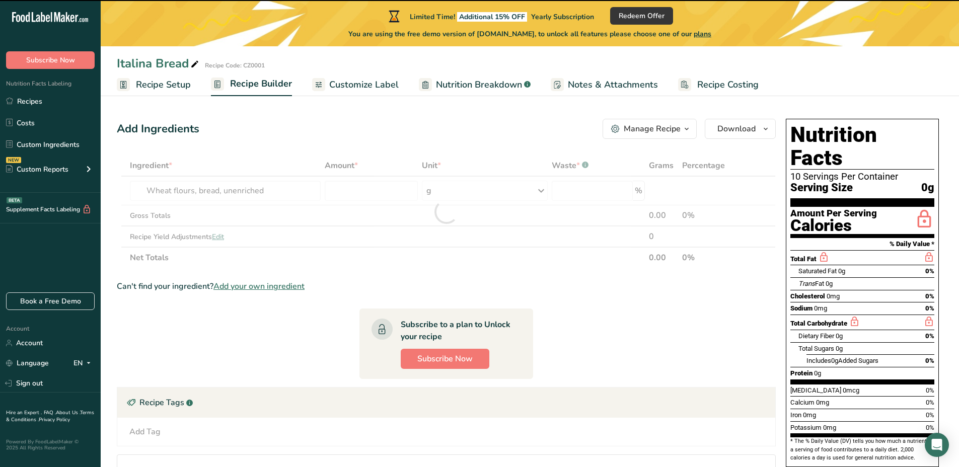
type input "0"
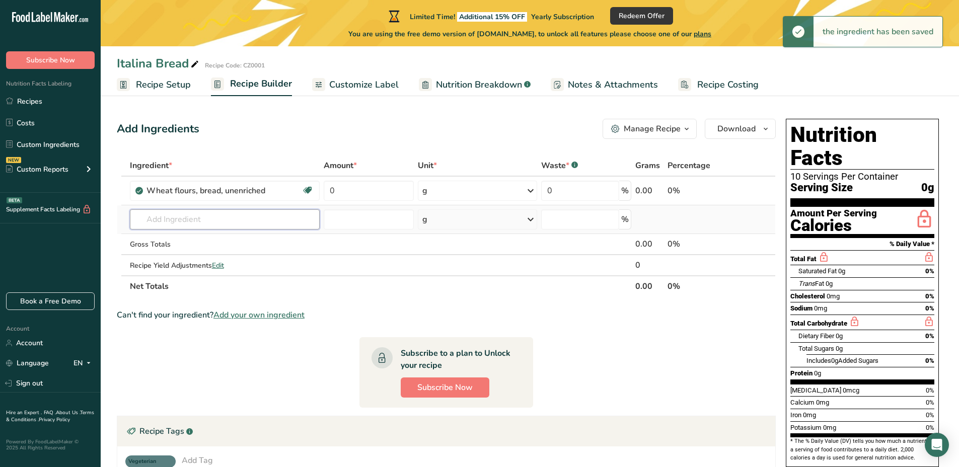
click at [167, 220] on input "text" at bounding box center [225, 219] width 190 height 20
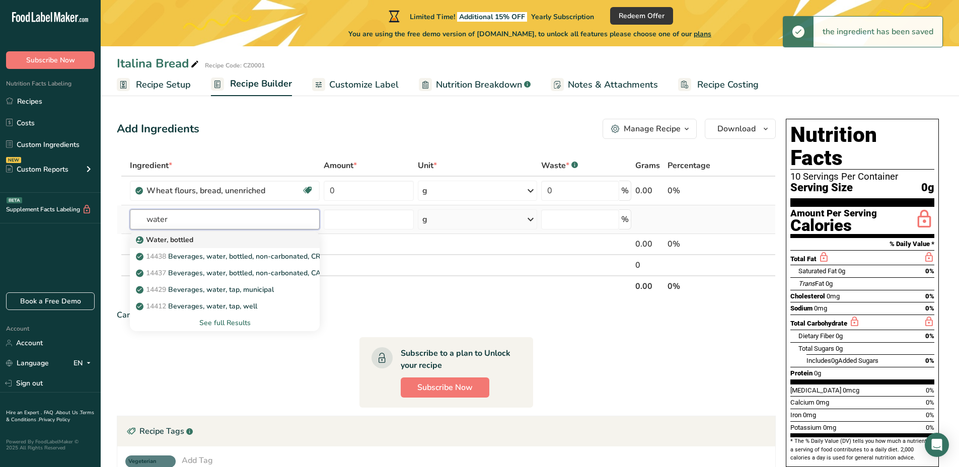
type input "water"
click at [177, 238] on p "Water, bottled" at bounding box center [165, 240] width 55 height 11
type input "Water, bottled"
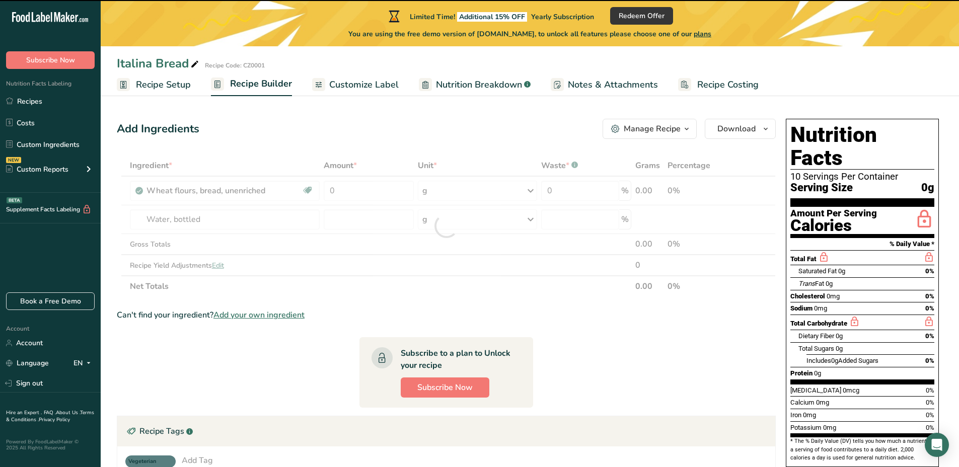
type input "0"
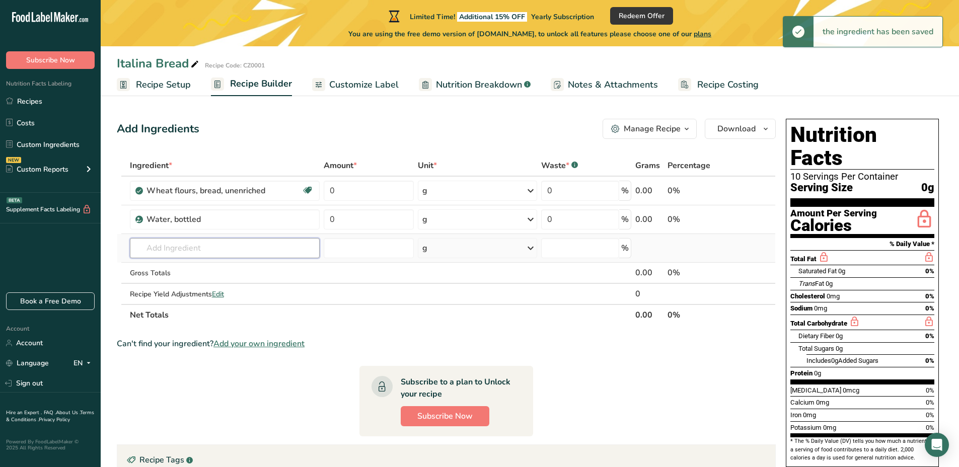
click at [184, 250] on input "text" at bounding box center [225, 248] width 190 height 20
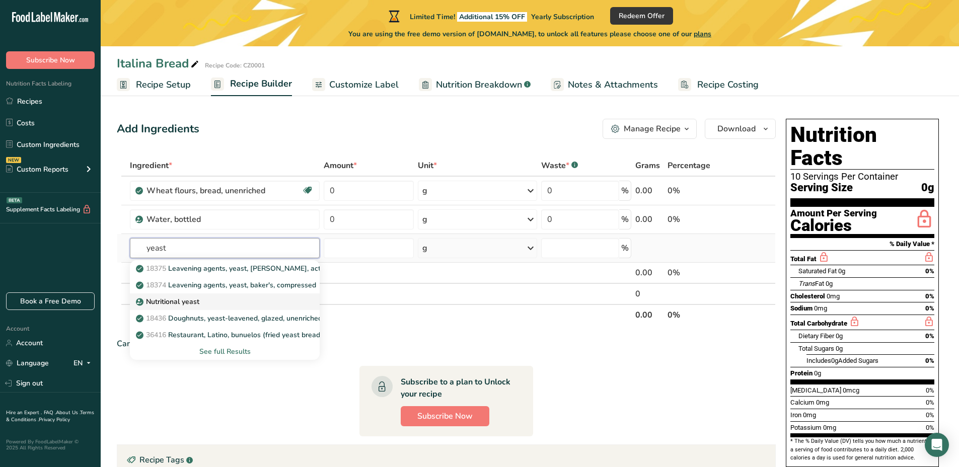
type input "yeast"
click at [167, 298] on p "Nutritional yeast" at bounding box center [168, 302] width 61 height 11
type input "Nutritional yeast"
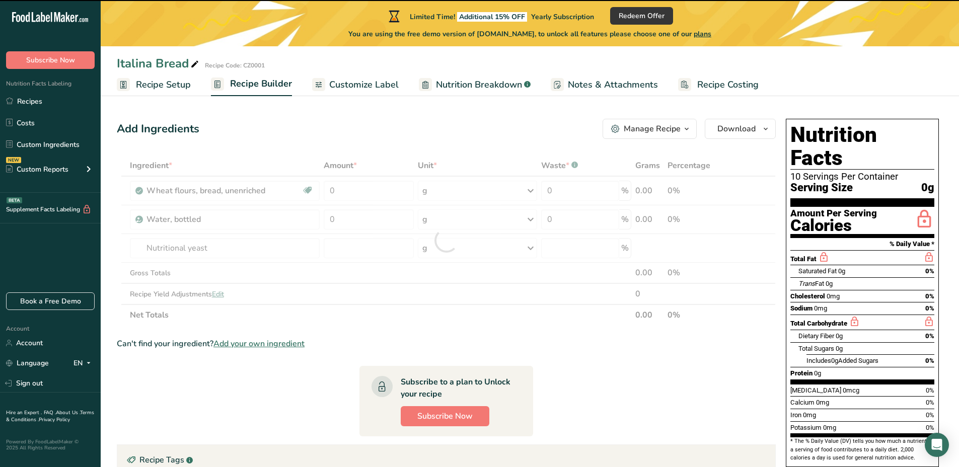
type input "0"
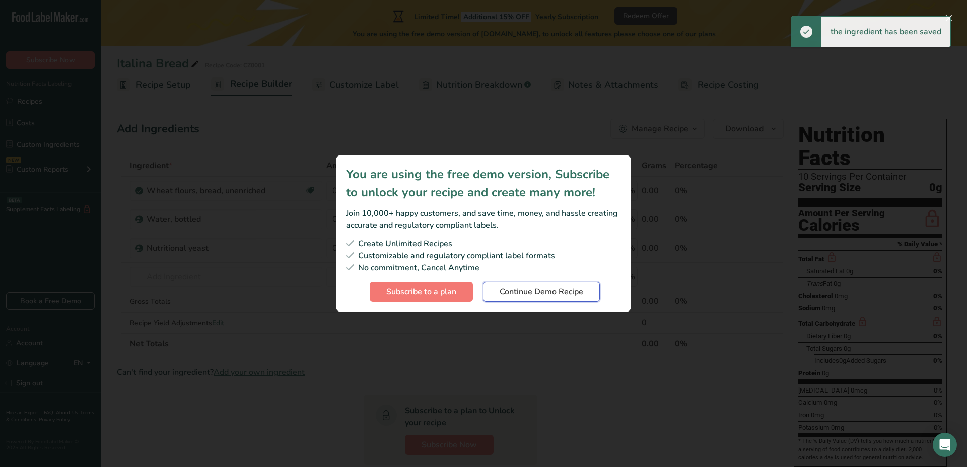
click at [556, 299] on button "Continue Demo Recipe" at bounding box center [541, 292] width 117 height 20
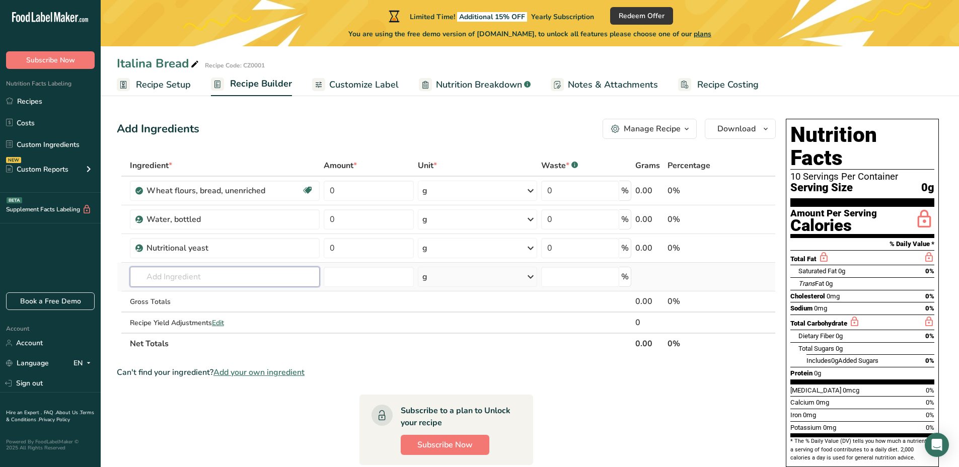
click at [206, 279] on input "text" at bounding box center [225, 277] width 190 height 20
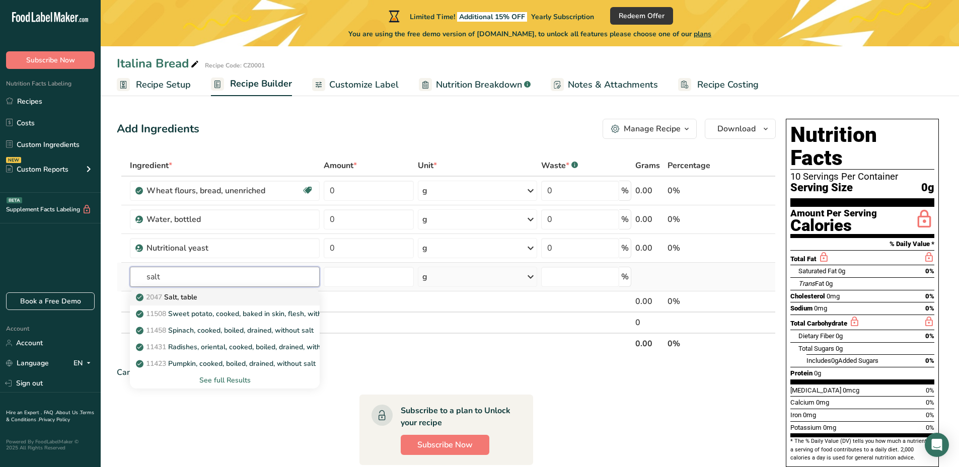
type input "salt"
click at [204, 297] on div "2047 Salt, table" at bounding box center [217, 297] width 158 height 11
type input "Salt, table"
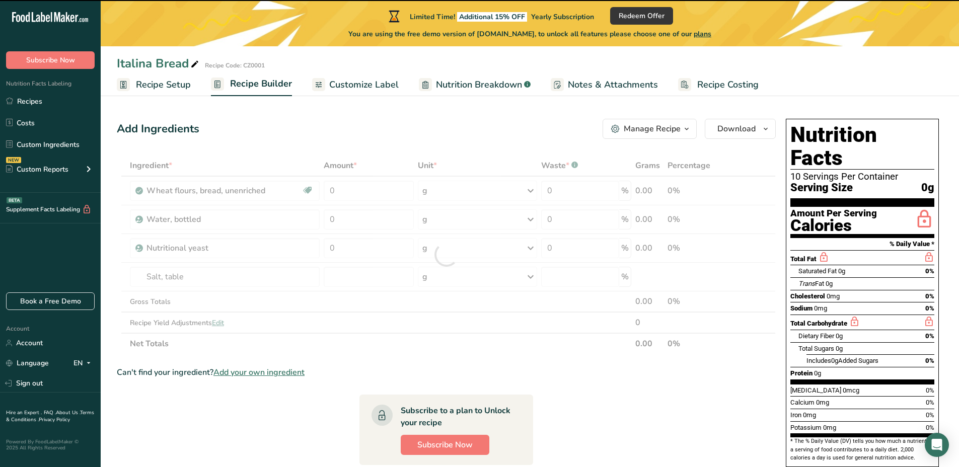
type input "0"
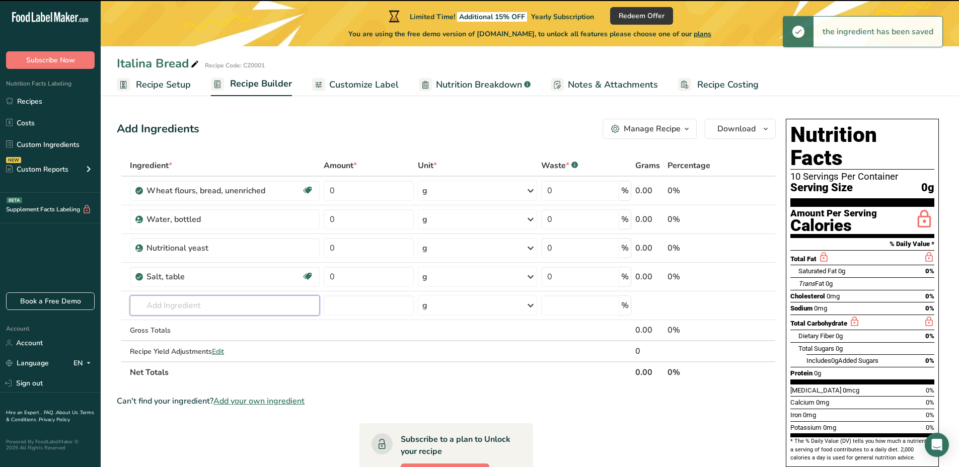
click at [195, 306] on input "text" at bounding box center [225, 306] width 190 height 20
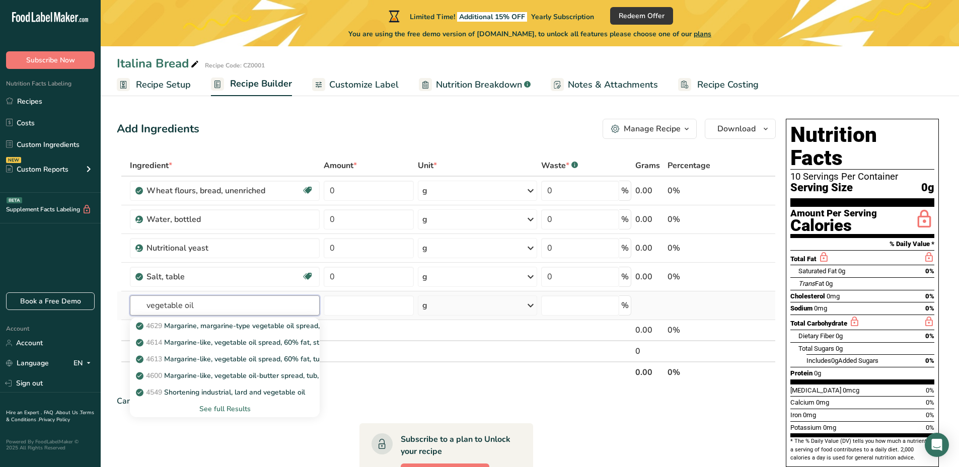
type input "vegetable oil"
click at [212, 407] on div "See full Results" at bounding box center [225, 409] width 174 height 11
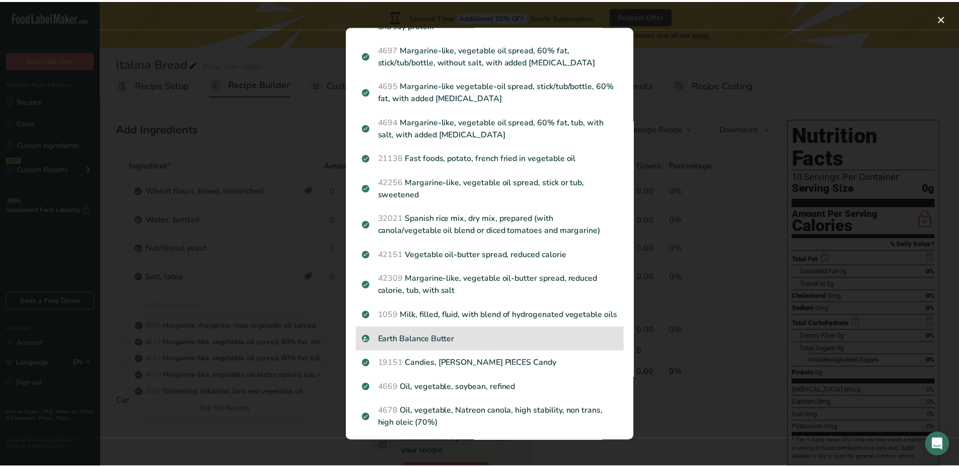
scroll to position [553, 0]
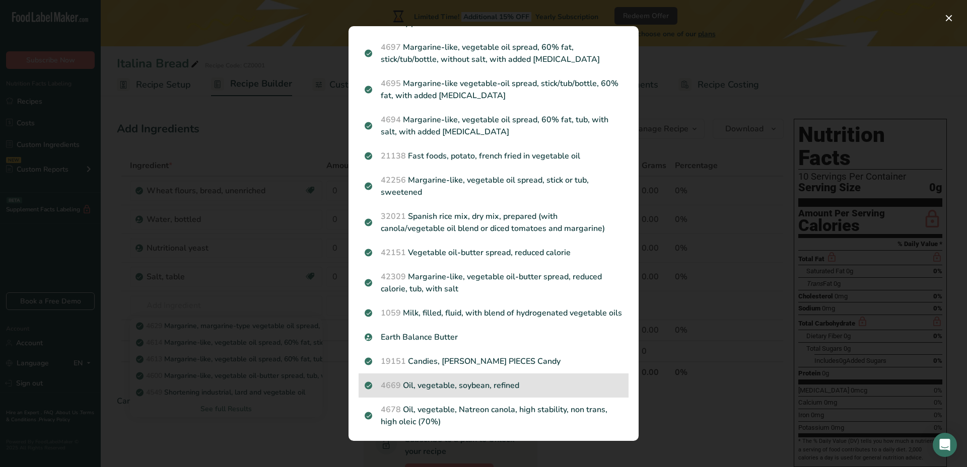
click at [501, 392] on p "4669 Oil, vegetable, soybean, refined" at bounding box center [494, 386] width 258 height 12
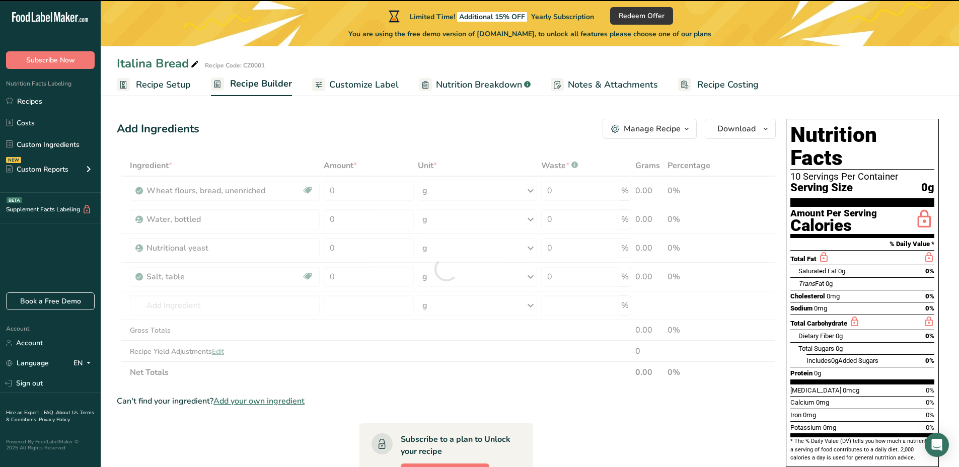
type input "0"
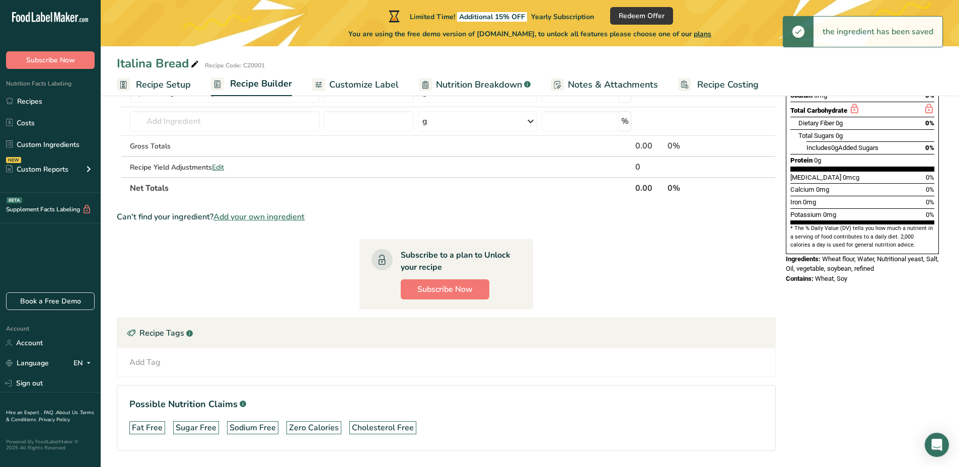
scroll to position [213, 0]
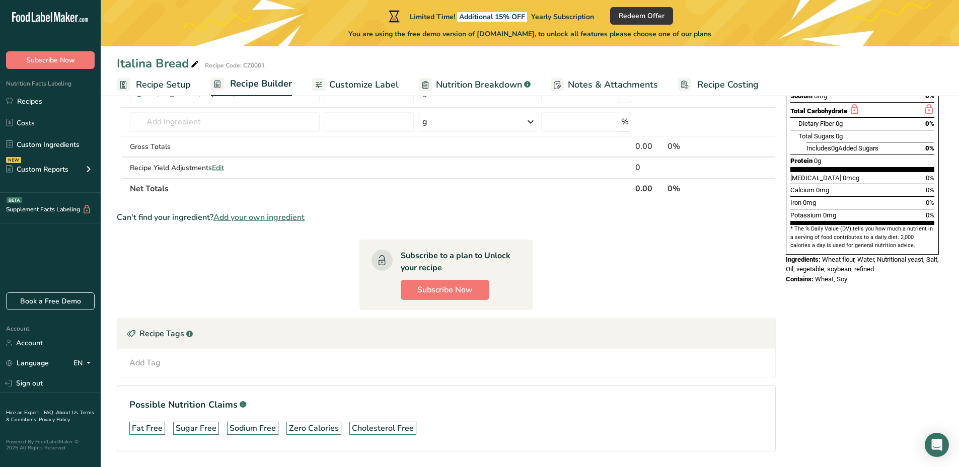
drag, startPoint x: 852, startPoint y: 259, endPoint x: 784, endPoint y: 237, distance: 72.0
click at [784, 237] on div "Nutrition Facts 10 Servings Per Container Serving Size 0g Amount Per Serving Ca…" at bounding box center [862, 95] width 161 height 386
copy div "Ingredients: Wheat flour, Water, Nutritional yeast, Salt, Oil, vegetable, soybe…"
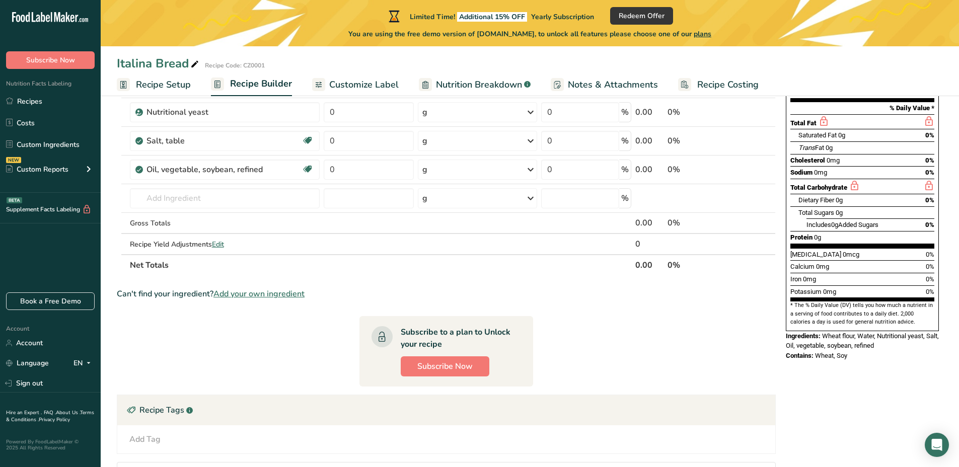
scroll to position [0, 0]
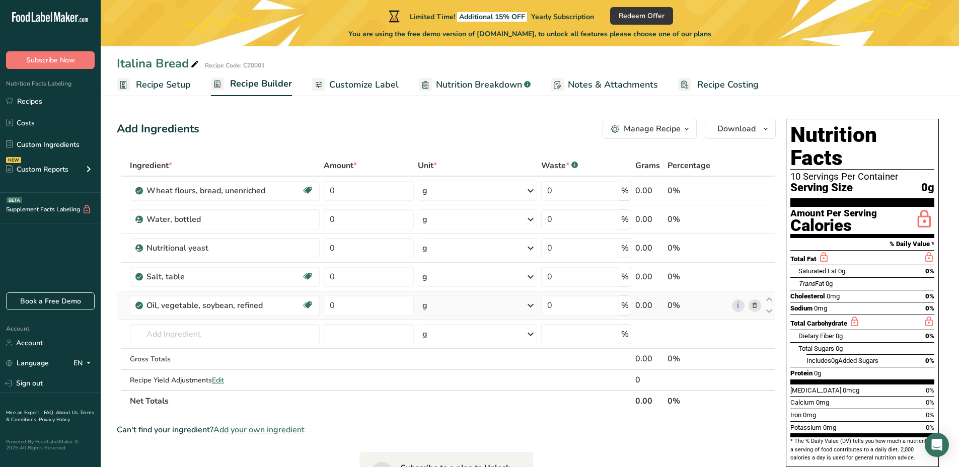
click at [753, 306] on icon at bounding box center [754, 306] width 7 height 11
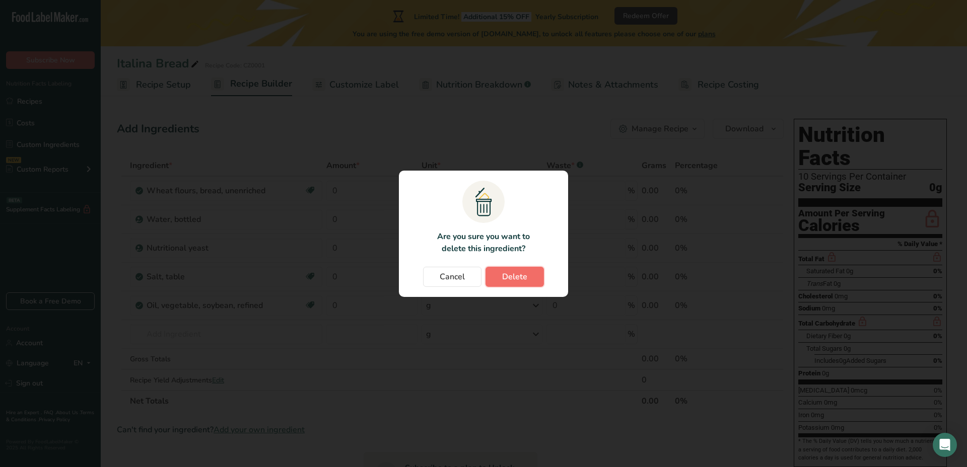
click at [527, 279] on button "Delete" at bounding box center [514, 277] width 58 height 20
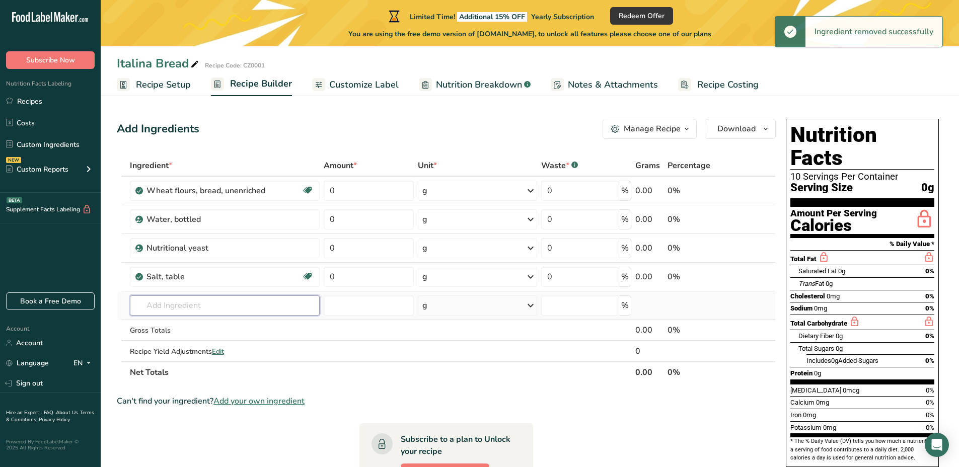
click at [210, 305] on input "text" at bounding box center [225, 306] width 190 height 20
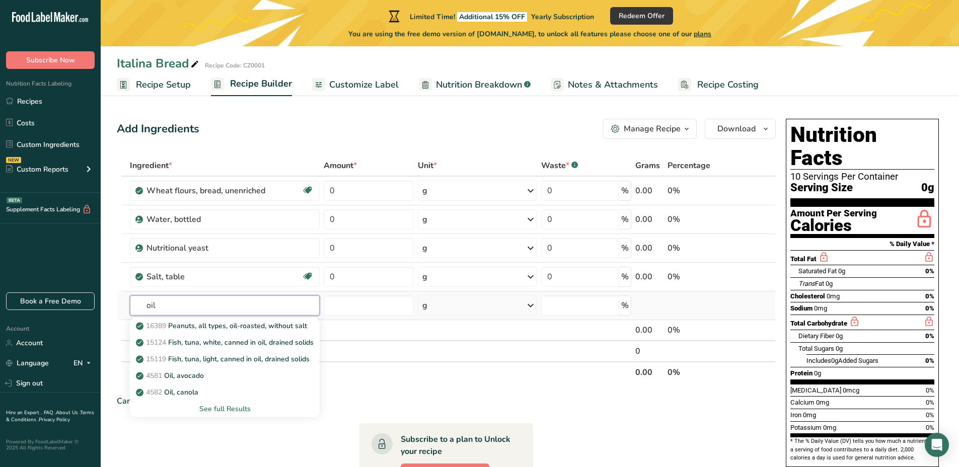
type input "oil"
click at [217, 409] on div "See full Results" at bounding box center [225, 409] width 174 height 11
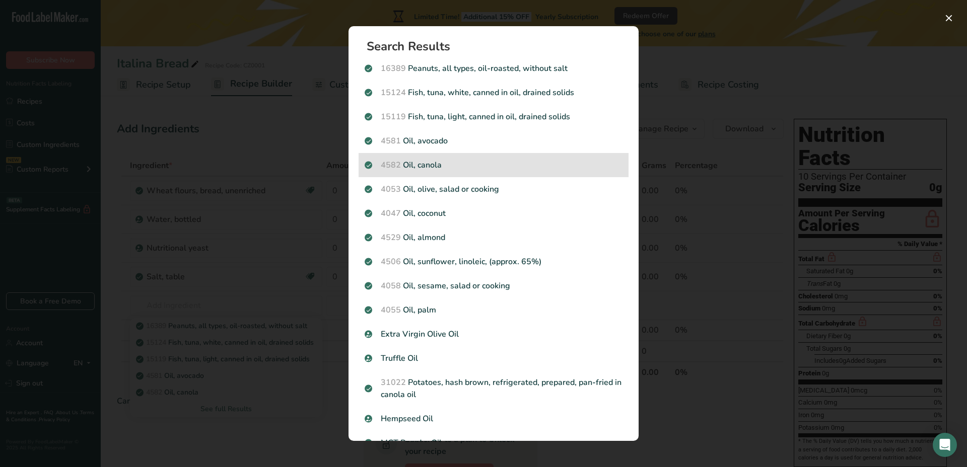
click at [460, 168] on p "4582 Oil, canola" at bounding box center [494, 165] width 258 height 12
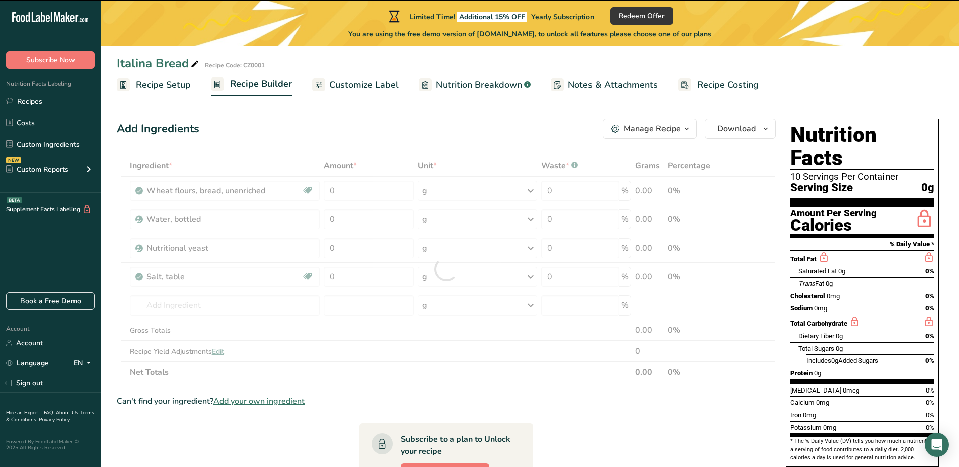
type input "0"
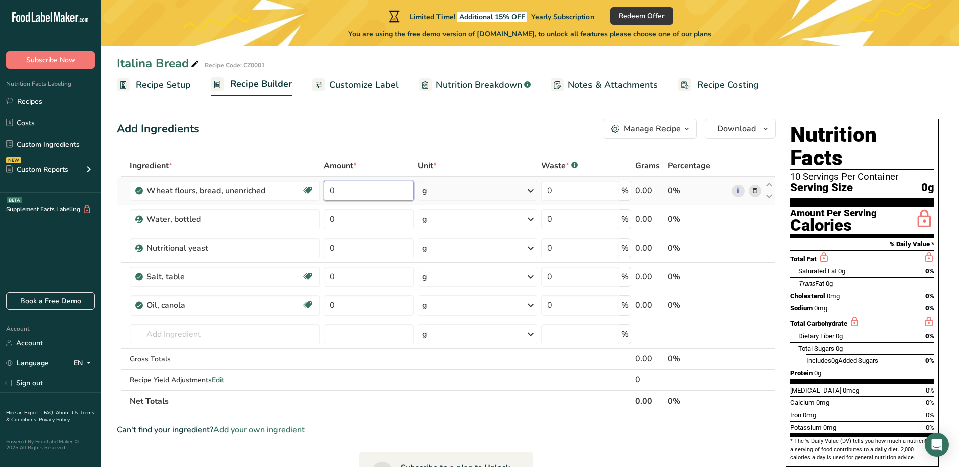
click at [365, 193] on input "0" at bounding box center [369, 191] width 90 height 20
type input "400"
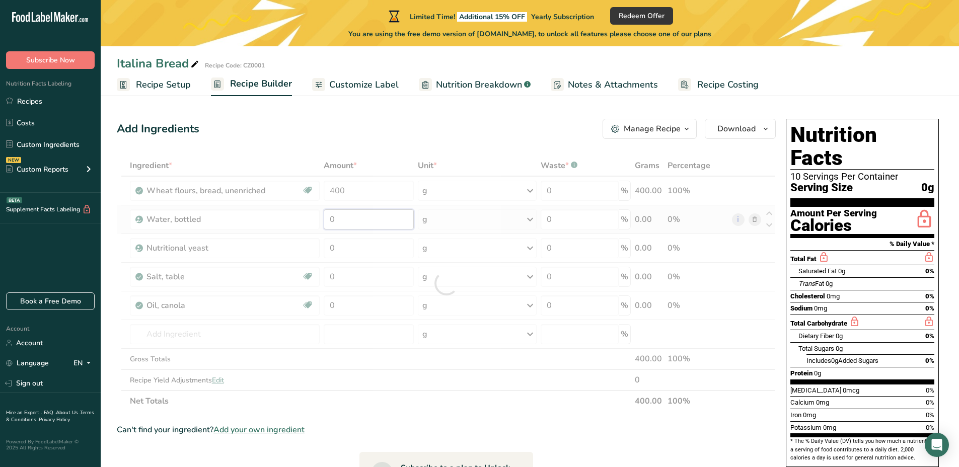
click at [360, 225] on div "Ingredient * Amount * Unit * Waste * .a-a{fill:#347362;}.b-a{fill:#fff;} Grams …" at bounding box center [446, 283] width 659 height 257
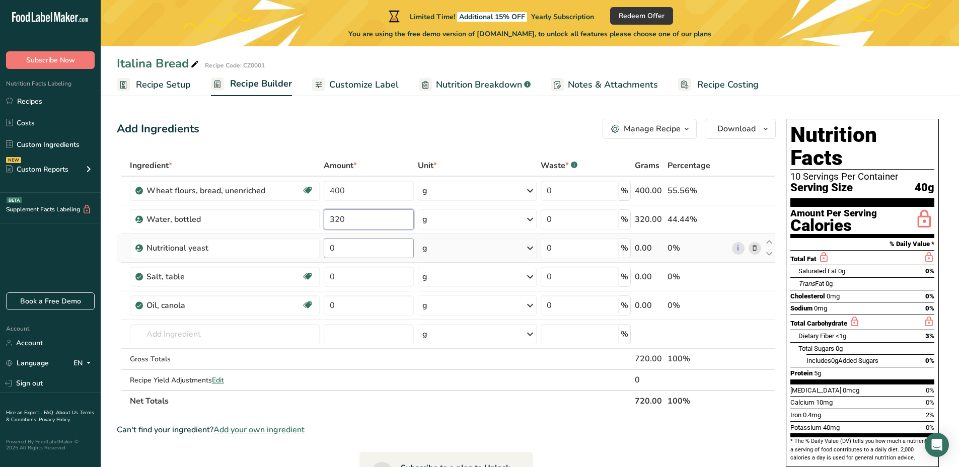
type input "320"
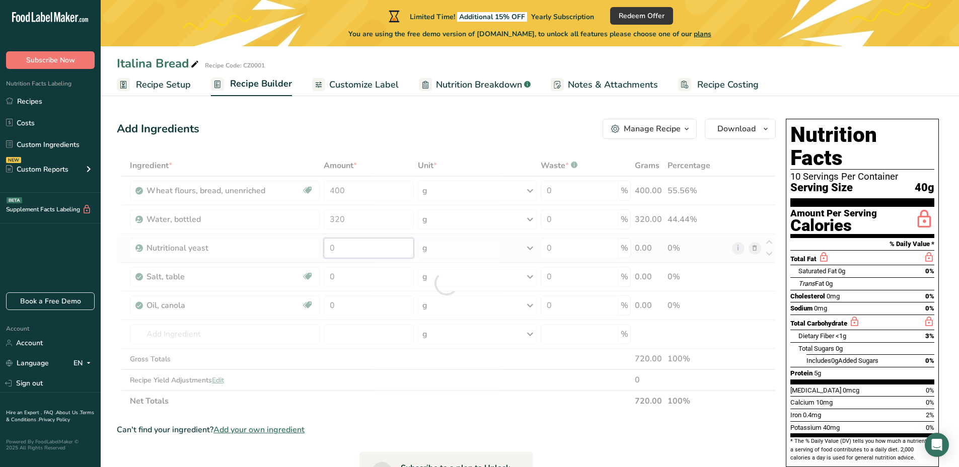
click at [339, 257] on div "Ingredient * Amount * Unit * Waste * .a-a{fill:#347362;}.b-a{fill:#fff;} Grams …" at bounding box center [446, 283] width 659 height 257
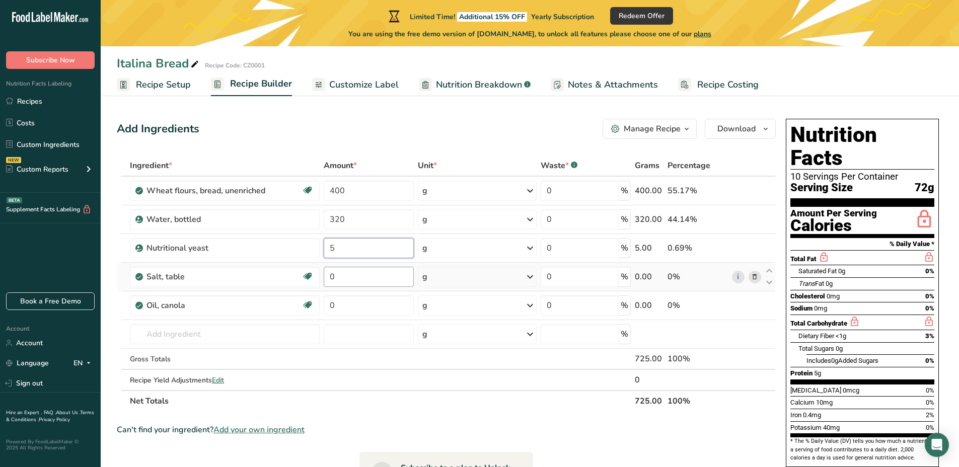
type input "5"
click at [363, 277] on div "Ingredient * Amount * Unit * Waste * .a-a{fill:#347362;}.b-a{fill:#fff;} Grams …" at bounding box center [446, 283] width 659 height 257
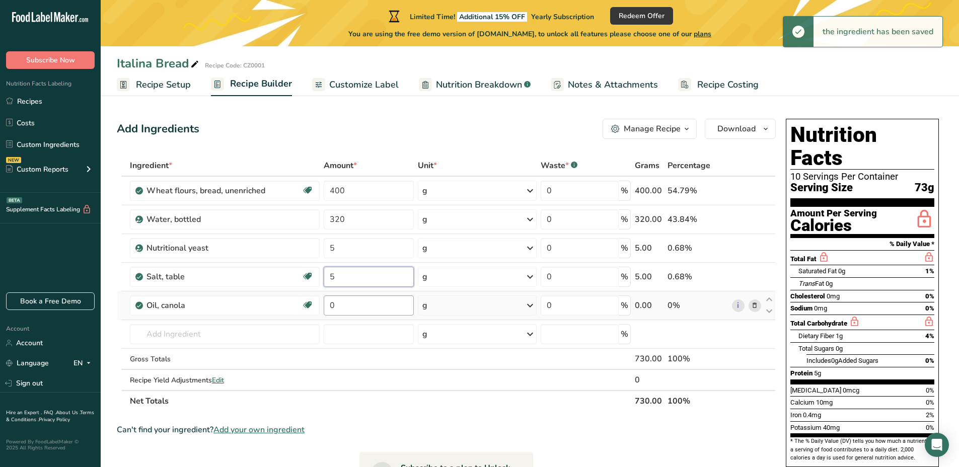
type input "5"
click at [340, 310] on div "Ingredient * Amount * Unit * Waste * .a-a{fill:#347362;}.b-a{fill:#fff;} Grams …" at bounding box center [446, 283] width 659 height 257
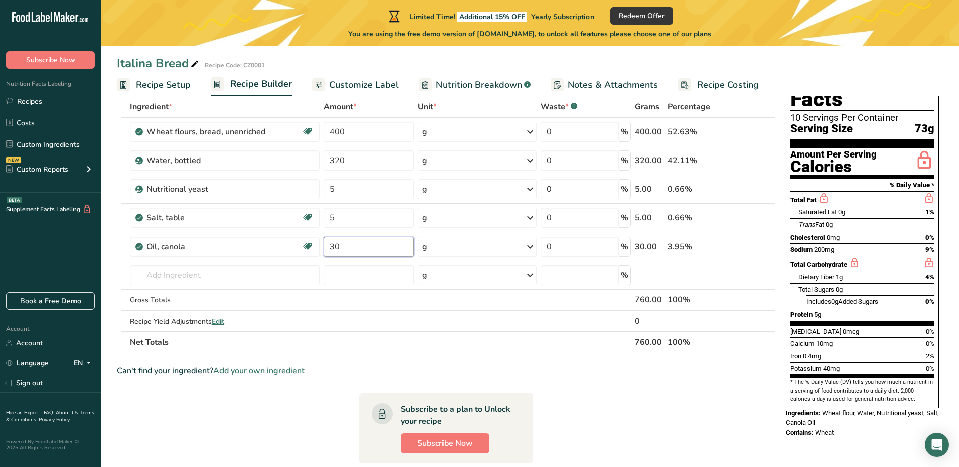
scroll to position [59, 0]
type input "30"
click at [742, 415] on section "Ingredient * Amount * Unit * Waste * .a-a{fill:#347362;}.b-a{fill:#fff;} Grams …" at bounding box center [446, 358] width 659 height 525
drag, startPoint x: 843, startPoint y: 409, endPoint x: 785, endPoint y: 391, distance: 60.5
click at [785, 391] on div "Nutrition Facts 10 Servings Per Container Serving Size 76g Amount Per Serving C…" at bounding box center [862, 248] width 161 height 386
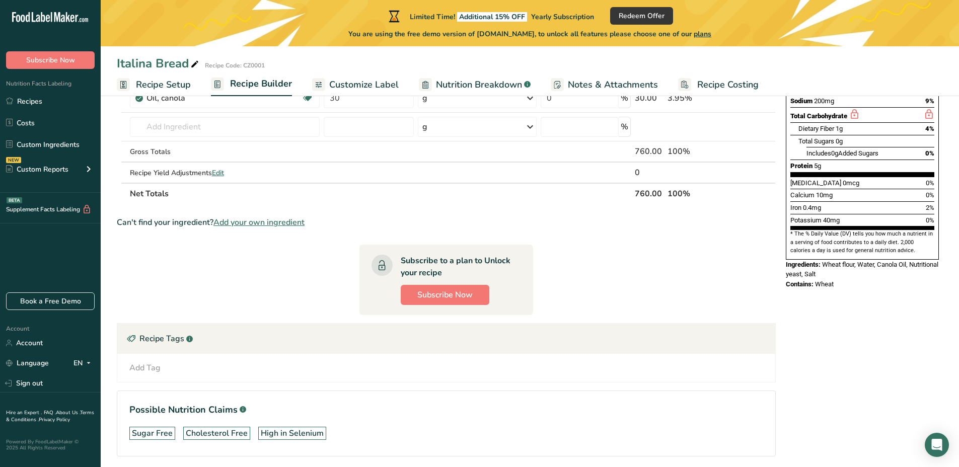
scroll to position [245, 0]
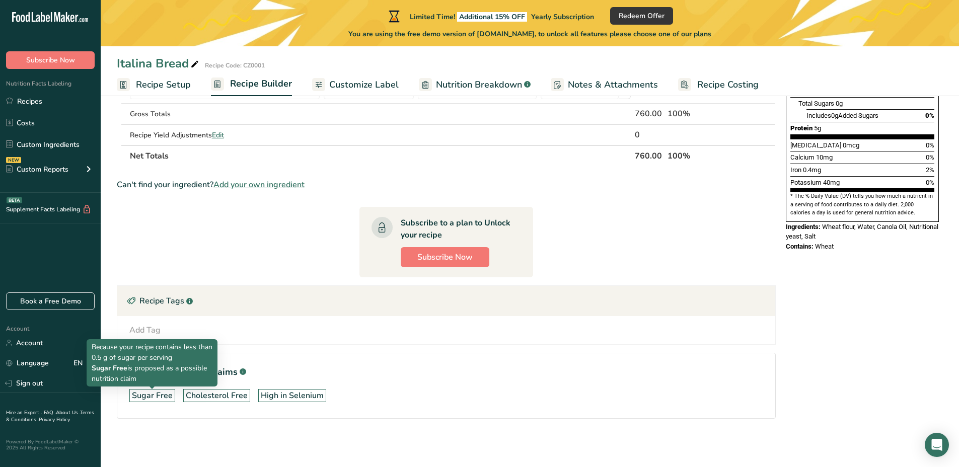
click at [163, 394] on div "Sugar Free" at bounding box center [152, 396] width 41 height 12
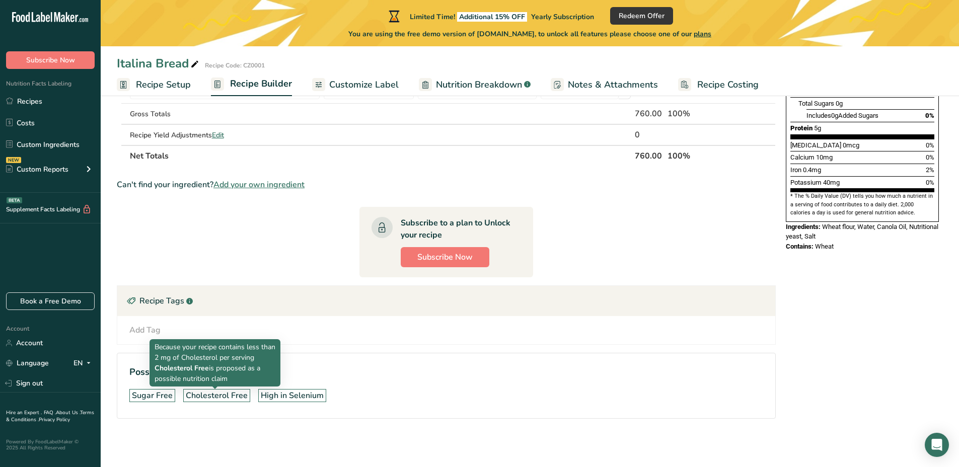
click at [218, 394] on div "Cholesterol Free" at bounding box center [217, 396] width 62 height 12
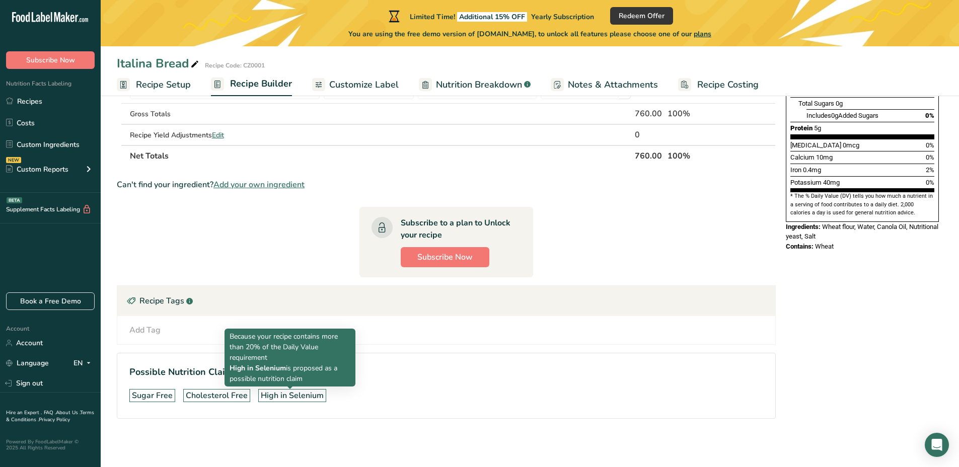
click at [276, 395] on div "High in Selenium" at bounding box center [292, 396] width 63 height 12
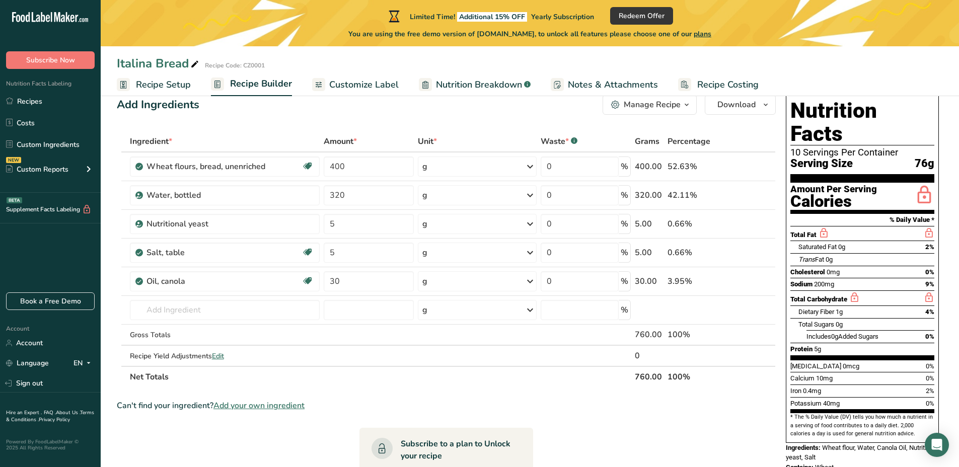
scroll to position [26, 0]
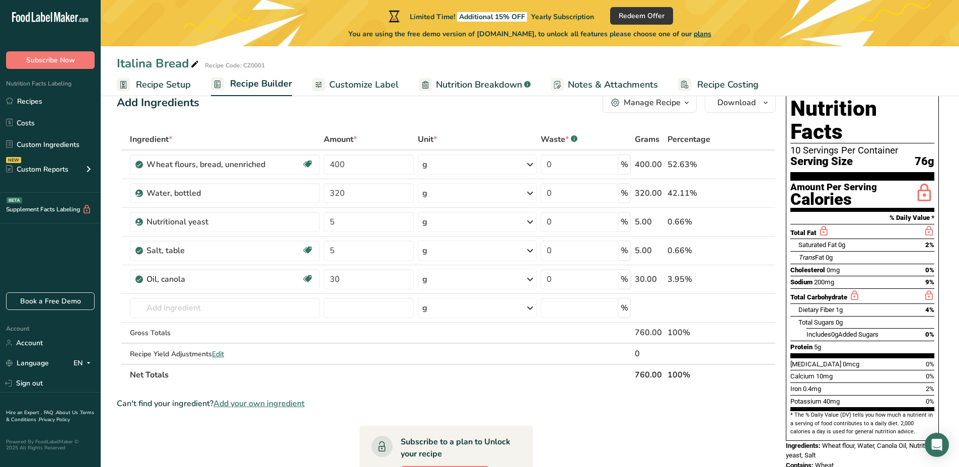
drag, startPoint x: 839, startPoint y: 443, endPoint x: 785, endPoint y: 421, distance: 59.2
click at [785, 421] on div "Nutrition Facts 10 Servings Per Container Serving Size 76g Amount Per Serving C…" at bounding box center [862, 282] width 161 height 386
copy div "Ingredients: Wheat flour, Water, Canola Oil, Nutritional yeast, Salt Contains: …"
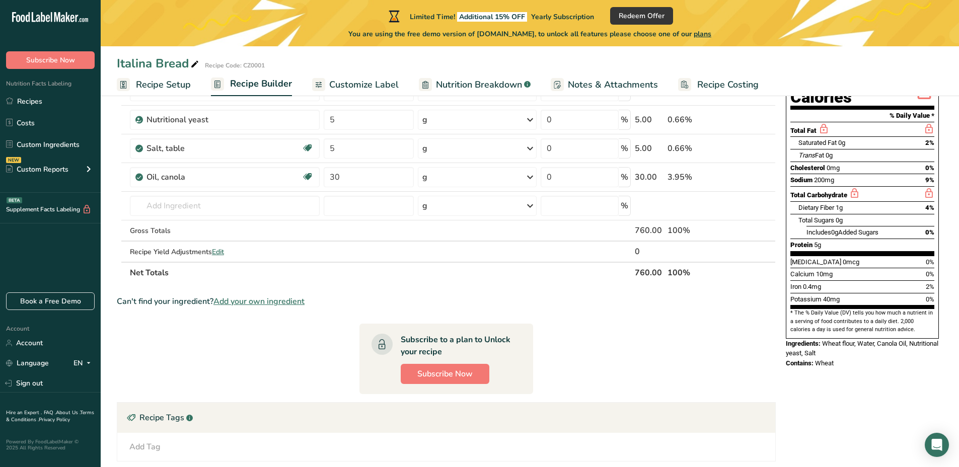
scroll to position [129, 0]
click at [740, 370] on section "Ingredient * Amount * Unit * Waste * .a-a{fill:#347362;}.b-a{fill:#fff;} Grams …" at bounding box center [446, 288] width 659 height 525
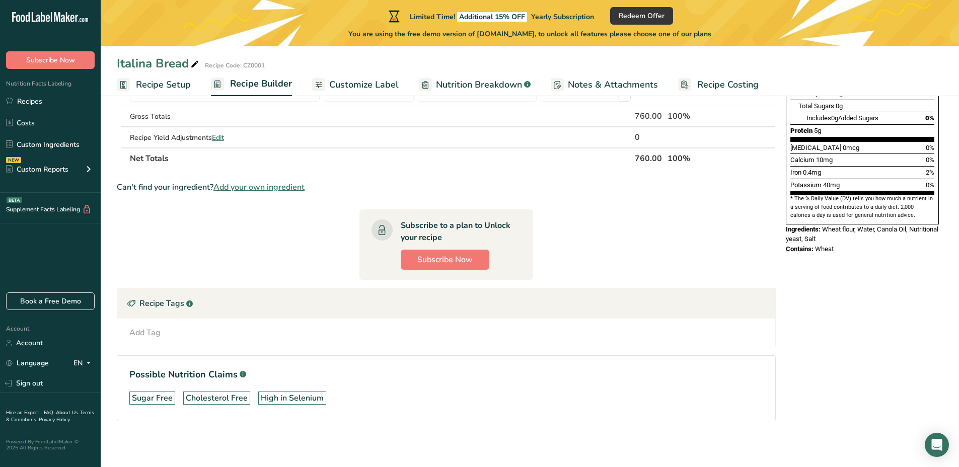
scroll to position [245, 0]
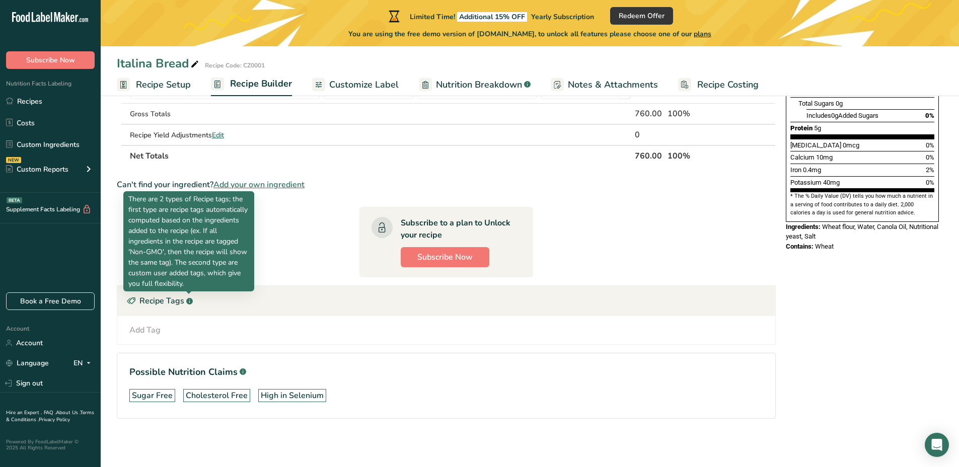
click at [190, 303] on rect at bounding box center [189, 301] width 7 height 7
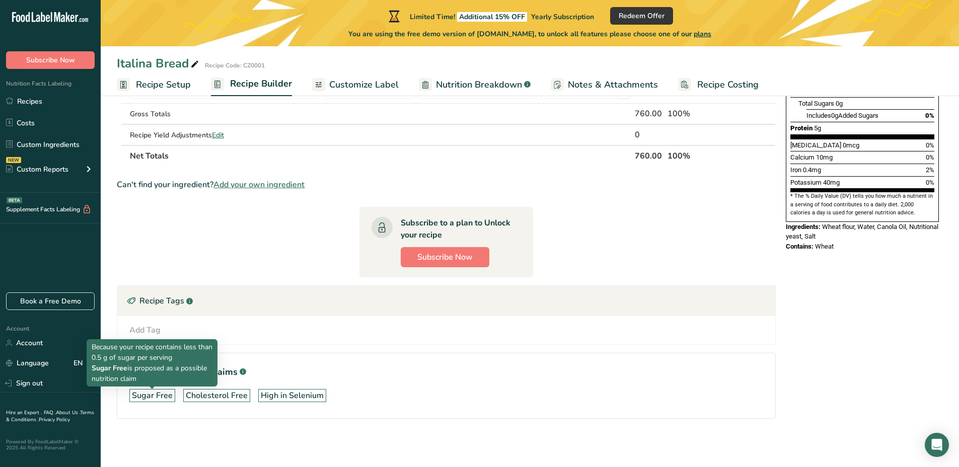
click at [159, 394] on div "Sugar Free" at bounding box center [152, 396] width 41 height 12
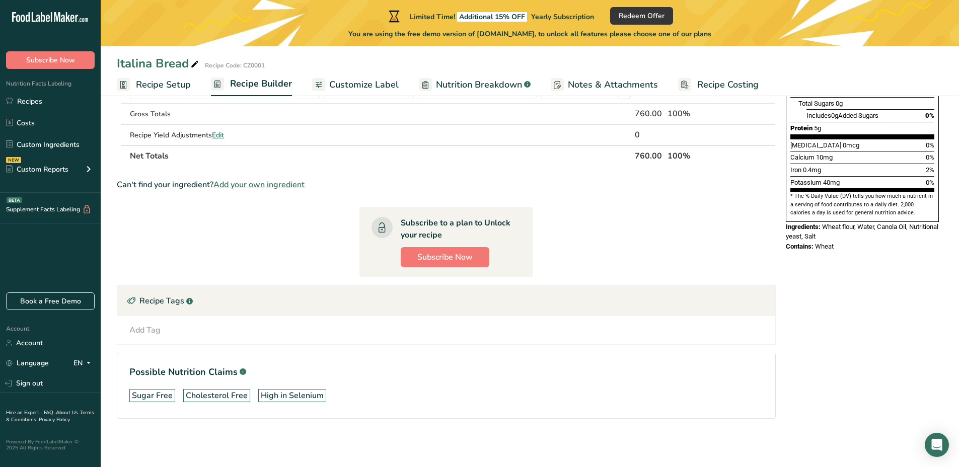
click at [172, 332] on div "Add Tag Standard Tags Custom Tags Source of Antioxidants Prebiotic Effect Sourc…" at bounding box center [446, 330] width 642 height 12
click at [163, 389] on div "Sugar Free" at bounding box center [152, 395] width 46 height 13
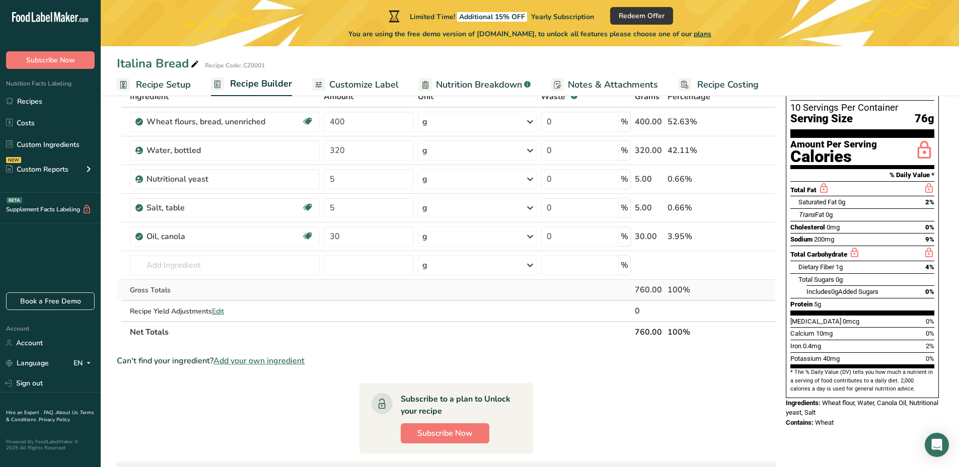
scroll to position [0, 0]
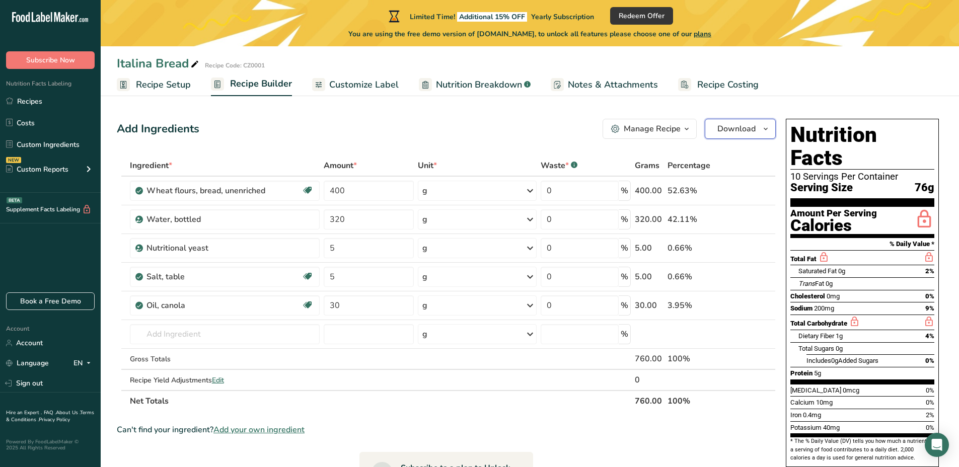
click at [742, 129] on span "Download" at bounding box center [737, 129] width 38 height 12
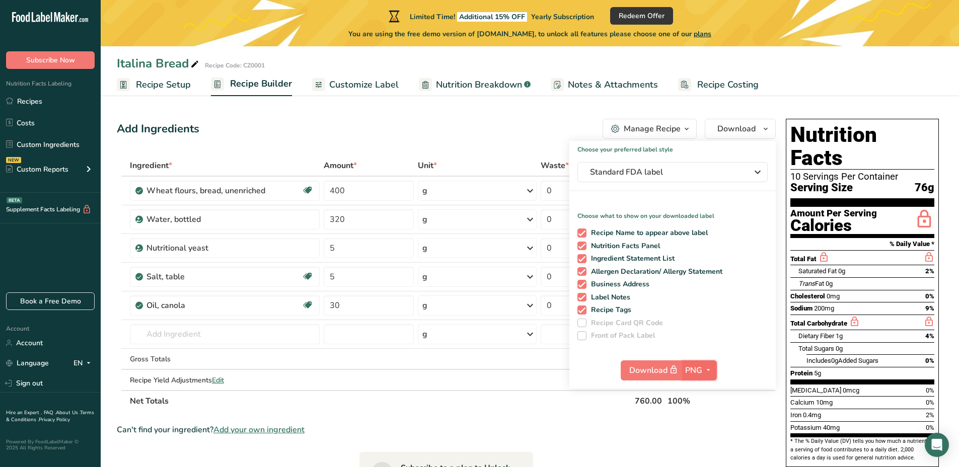
click at [711, 372] on icon "button" at bounding box center [708, 370] width 8 height 13
click at [703, 388] on link "PNG" at bounding box center [701, 391] width 32 height 17
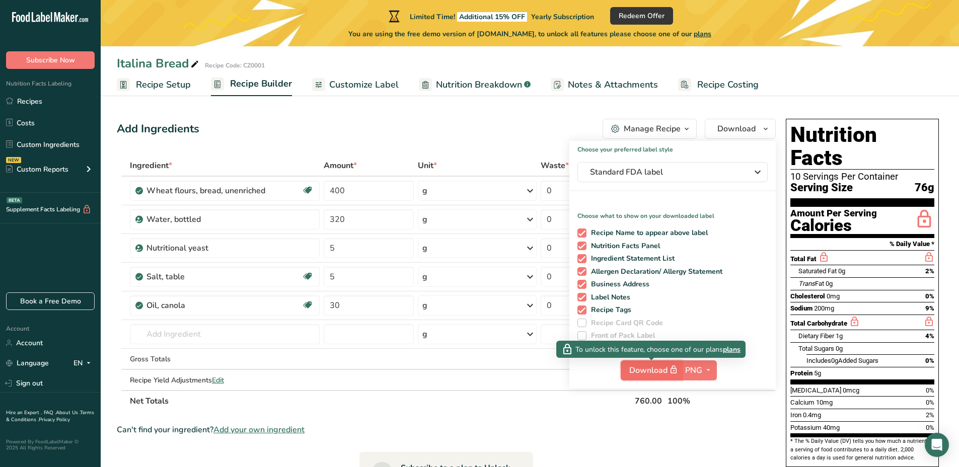
click at [655, 373] on span "Download" at bounding box center [654, 370] width 50 height 13
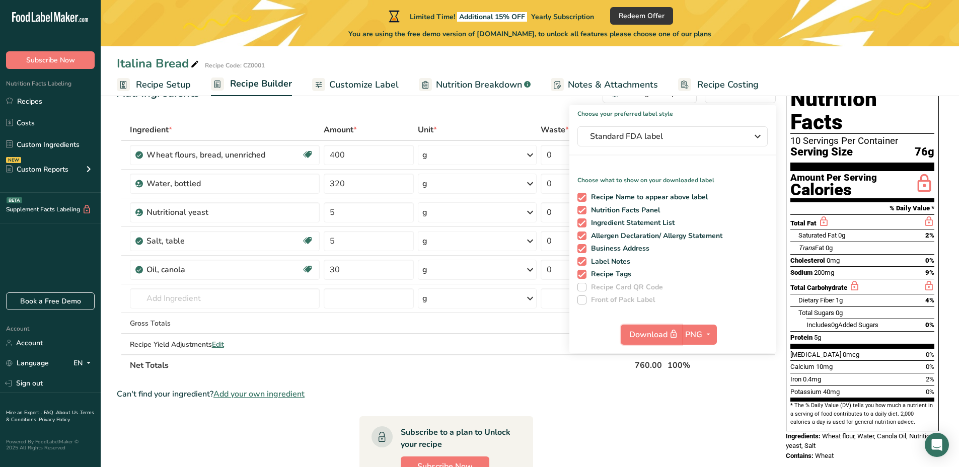
scroll to position [100, 0]
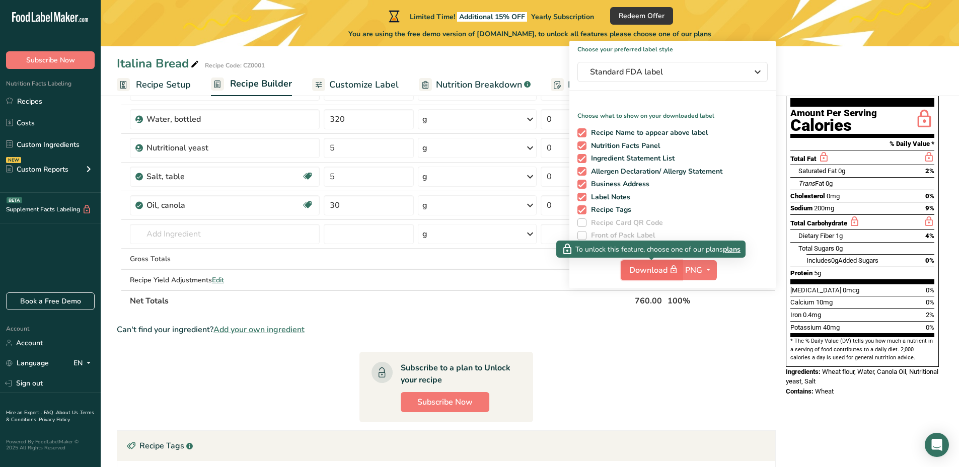
click at [673, 269] on icon "button" at bounding box center [673, 270] width 9 height 14
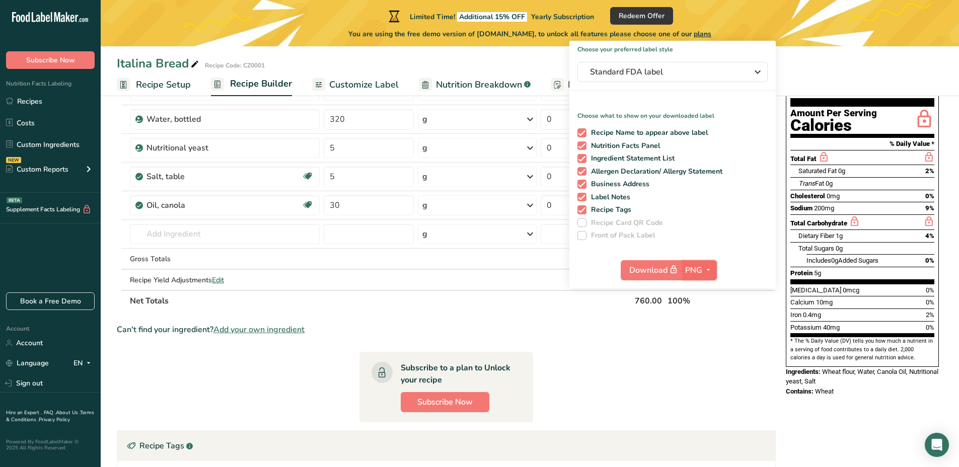
click at [693, 270] on span "PNG" at bounding box center [693, 270] width 17 height 12
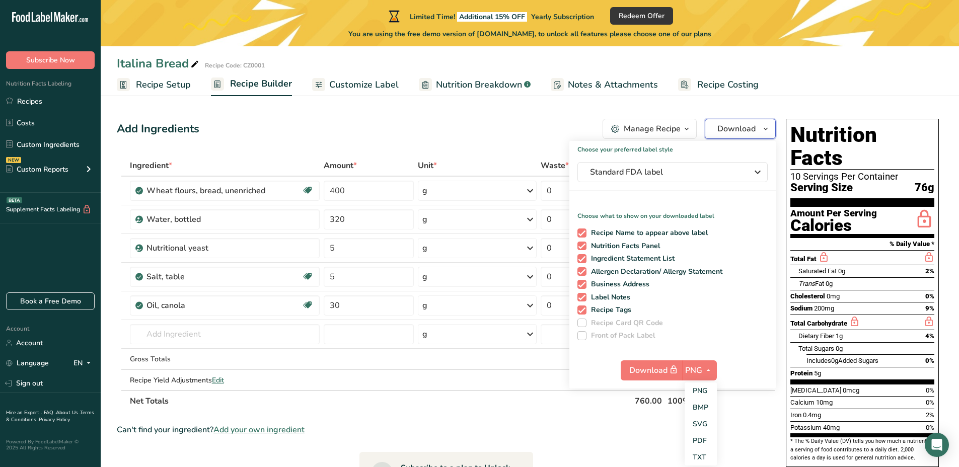
click at [770, 132] on span "button" at bounding box center [766, 129] width 12 height 12
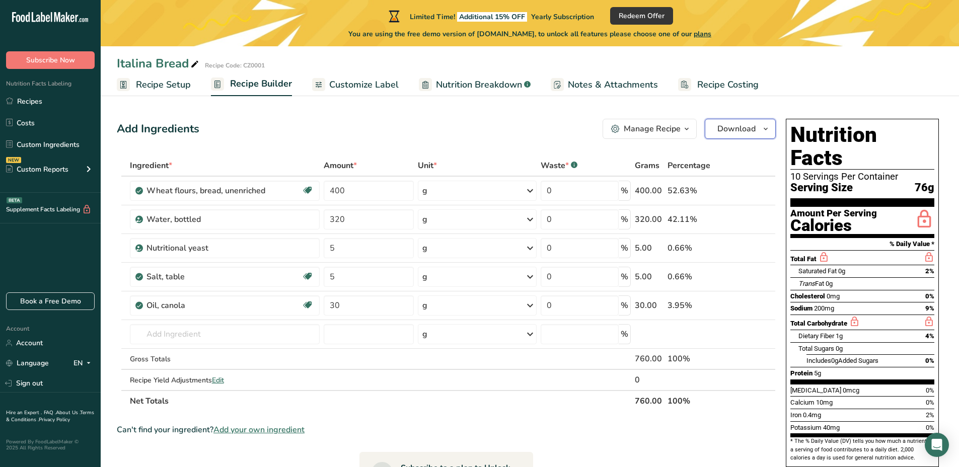
click at [770, 132] on span "button" at bounding box center [766, 129] width 12 height 12
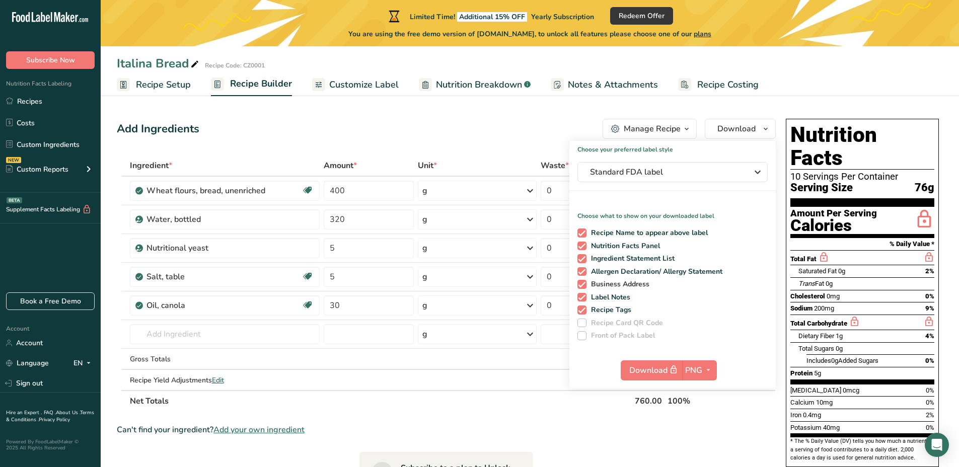
click at [631, 285] on span "Business Address" at bounding box center [618, 284] width 63 height 9
click at [584, 285] on input "Business Address" at bounding box center [581, 284] width 7 height 7
checkbox input "false"
click at [703, 374] on span "button" at bounding box center [708, 371] width 12 height 12
click at [706, 442] on link "PDF" at bounding box center [701, 441] width 32 height 17
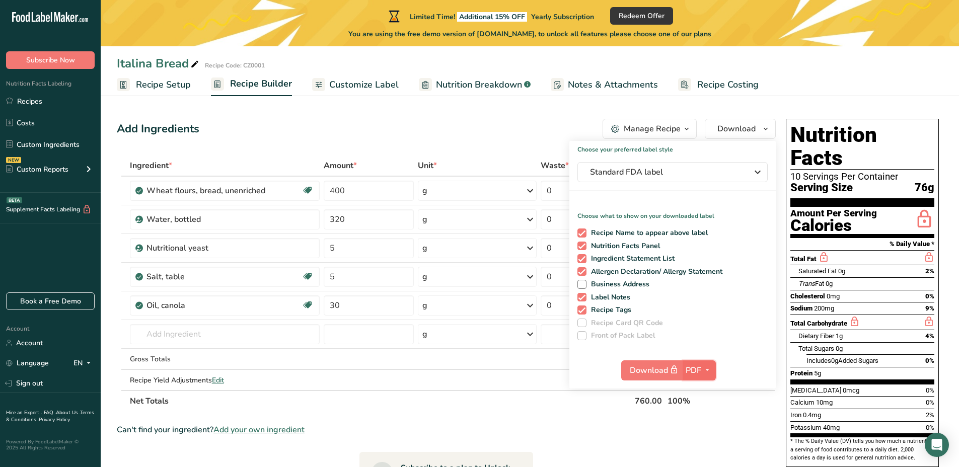
click at [709, 363] on button "PDF" at bounding box center [699, 371] width 33 height 20
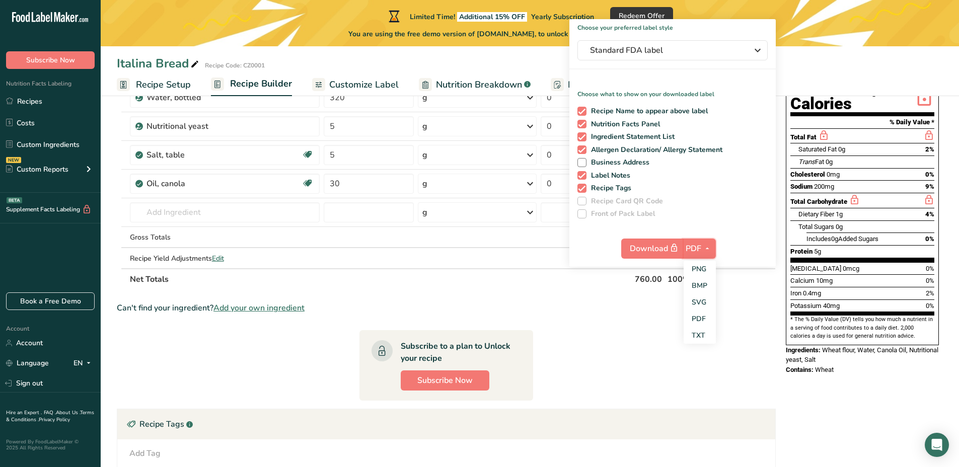
scroll to position [155, 0]
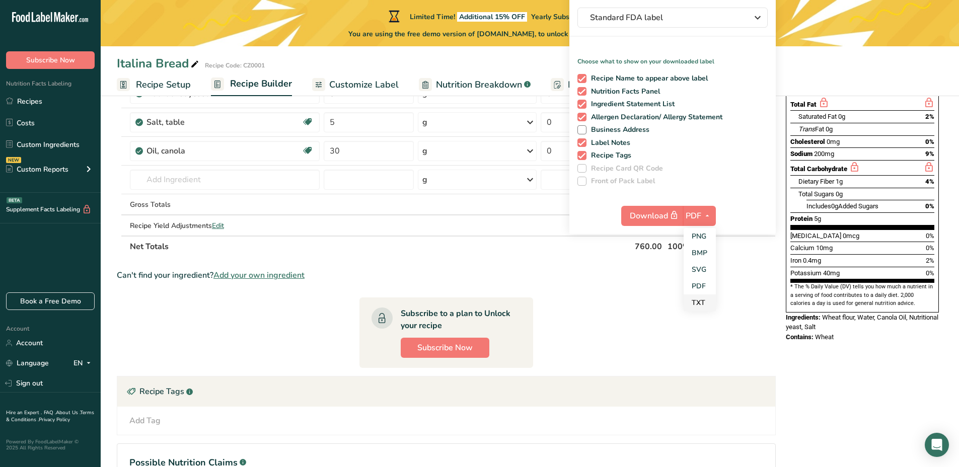
click at [702, 302] on link "TXT" at bounding box center [700, 303] width 32 height 17
checkbox input "false"
checkbox input "true"
click at [674, 307] on section "Ingredient * Amount * Unit * Waste * .a-a{fill:#347362;}.b-a{fill:#fff;} Grams …" at bounding box center [446, 263] width 659 height 525
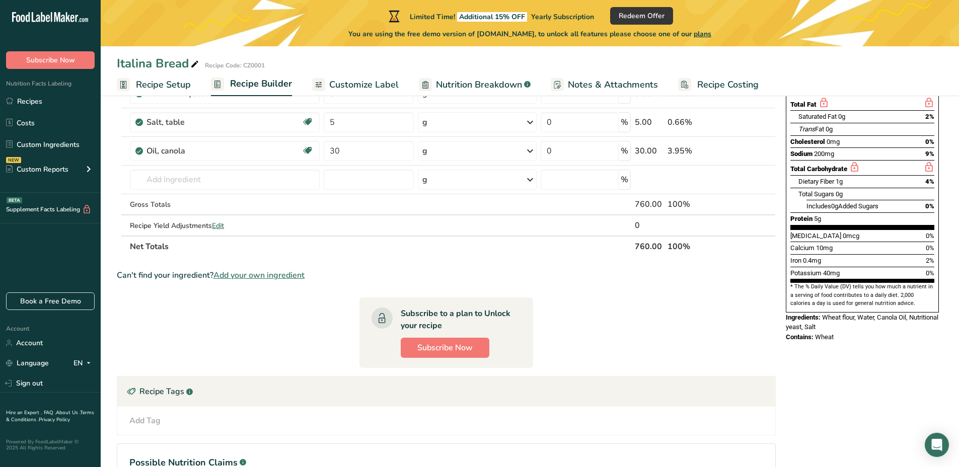
drag, startPoint x: 841, startPoint y: 318, endPoint x: 784, endPoint y: 73, distance: 251.3
click at [784, 73] on div "Italina Bread Recipe Code: CZ0001 Recipe Setup Recipe Builder Customize Label N…" at bounding box center [530, 251] width 859 height 614
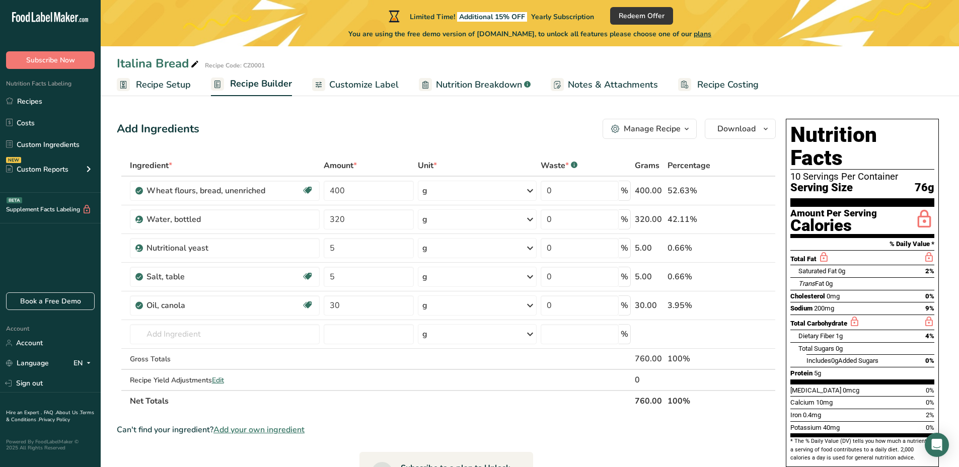
scroll to position [245, 0]
